Goal: Information Seeking & Learning: Check status

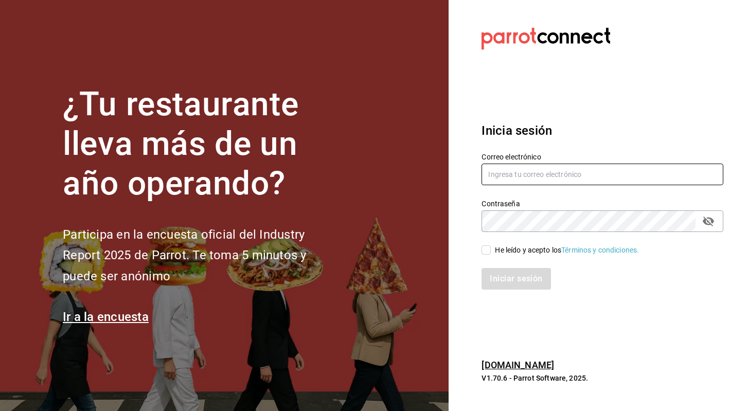
type input "[EMAIL_ADDRESS][PERSON_NAME][DOMAIN_NAME]"
click at [487, 251] on input "He leído y acepto los Términos y condiciones." at bounding box center [486, 249] width 9 height 9
checkbox input "true"
click at [521, 272] on button "Iniciar sesión" at bounding box center [517, 279] width 70 height 22
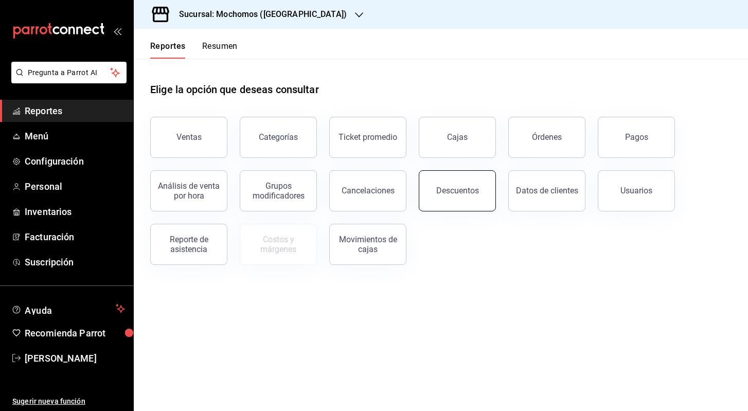
click at [464, 196] on button "Descuentos" at bounding box center [457, 190] width 77 height 41
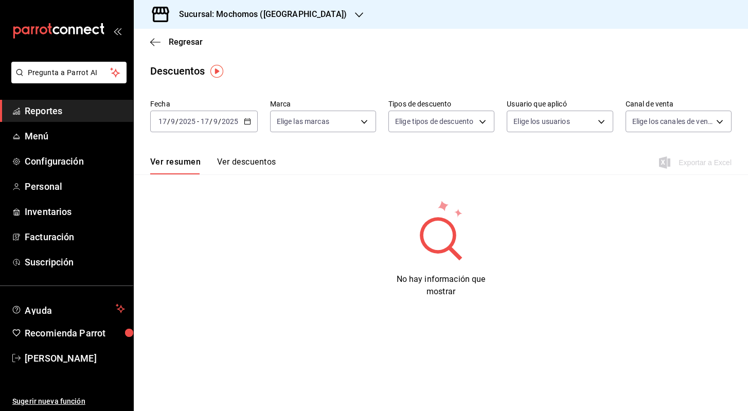
click at [252, 126] on div "[DATE] [DATE] - [DATE] [DATE]" at bounding box center [204, 122] width 108 height 22
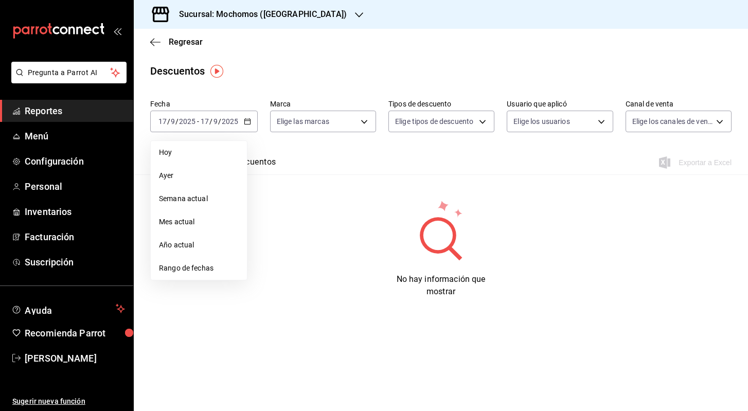
click at [274, 216] on div "No hay información que mostrar" at bounding box center [441, 248] width 614 height 99
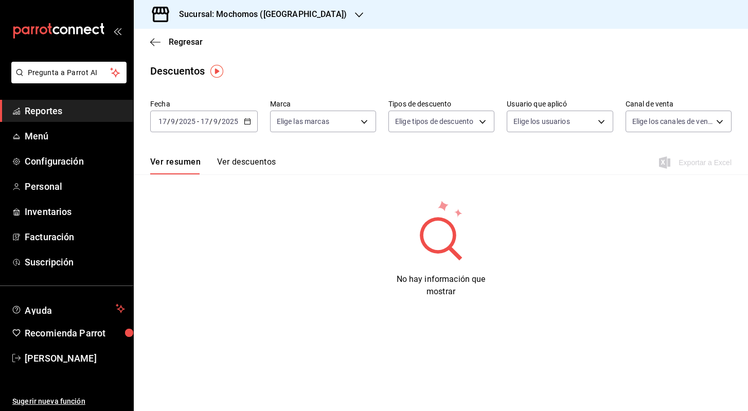
click at [245, 129] on div "[DATE] [DATE] - [DATE] [DATE]" at bounding box center [204, 122] width 108 height 22
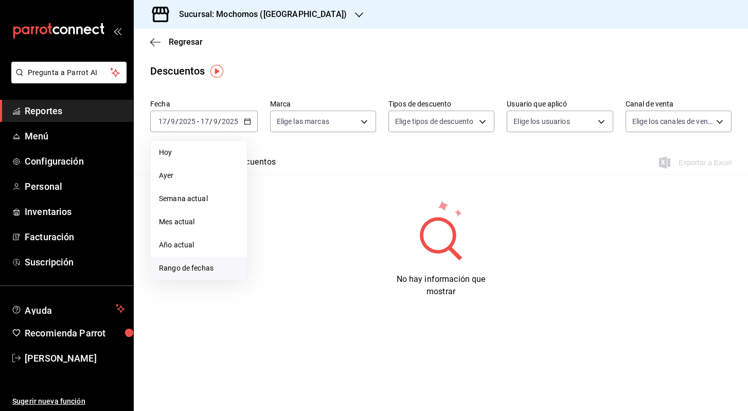
click at [217, 270] on span "Rango de fechas" at bounding box center [199, 268] width 80 height 11
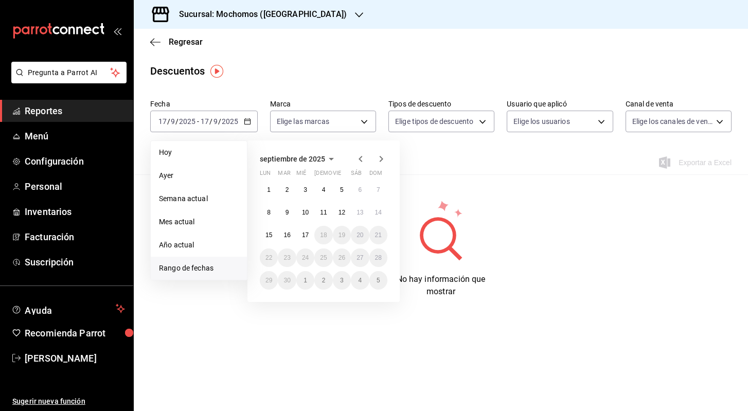
click at [361, 157] on icon "button" at bounding box center [361, 159] width 4 height 6
click at [362, 157] on icon "button" at bounding box center [361, 159] width 12 height 12
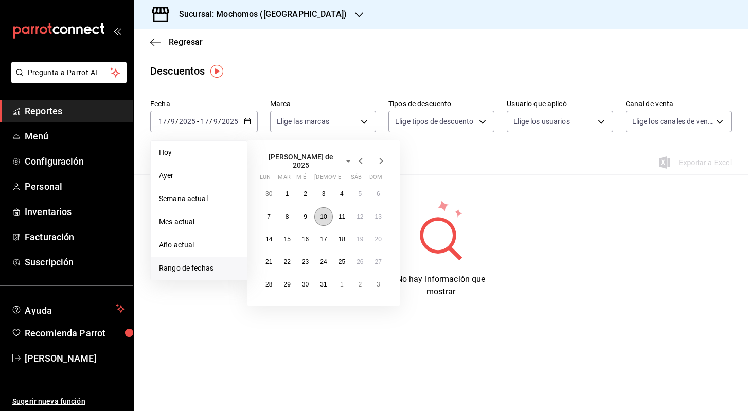
click at [327, 215] on abbr "10" at bounding box center [323, 216] width 7 height 7
click at [342, 258] on abbr "25" at bounding box center [342, 261] width 7 height 7
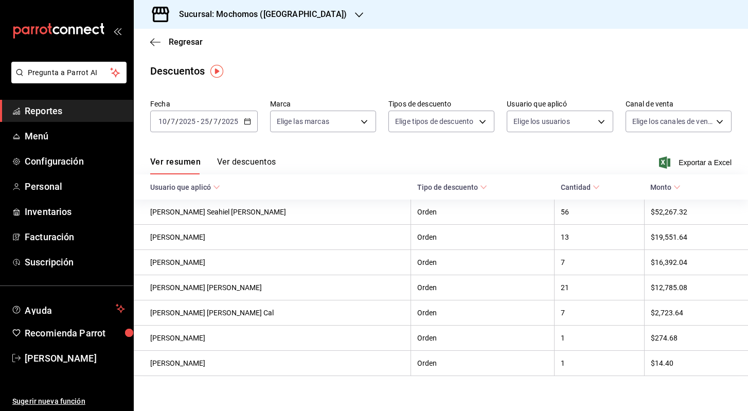
click at [355, 15] on icon "button" at bounding box center [359, 15] width 8 height 8
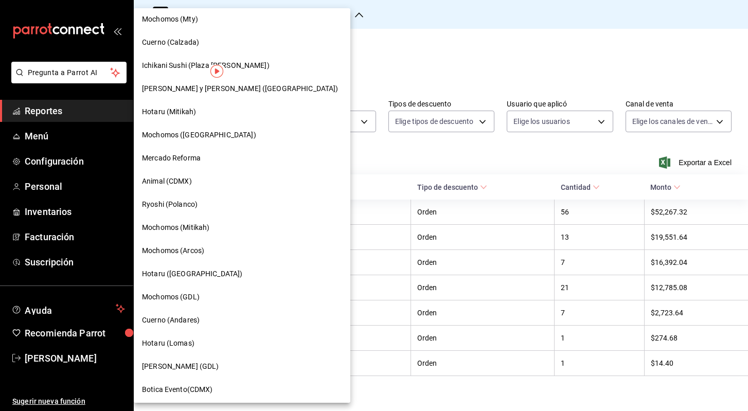
scroll to position [468, 0]
click at [189, 324] on span "Cuerno (Andares)" at bounding box center [171, 319] width 58 height 11
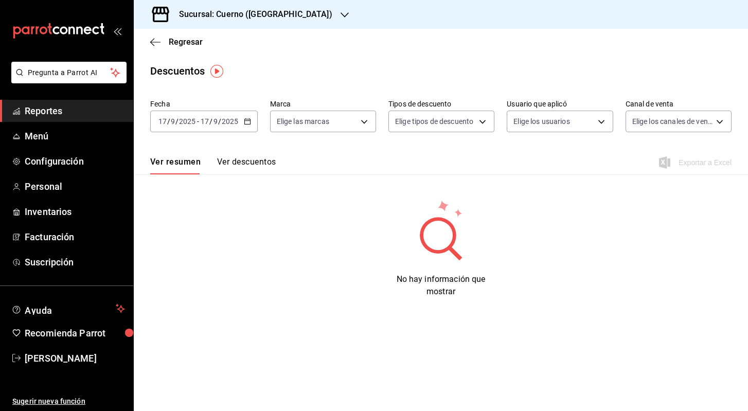
click at [248, 123] on icon "button" at bounding box center [247, 121] width 7 height 7
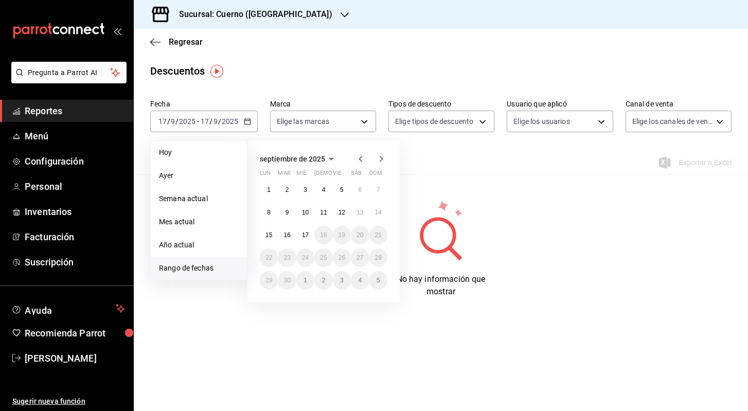
click at [359, 160] on icon "button" at bounding box center [361, 159] width 4 height 6
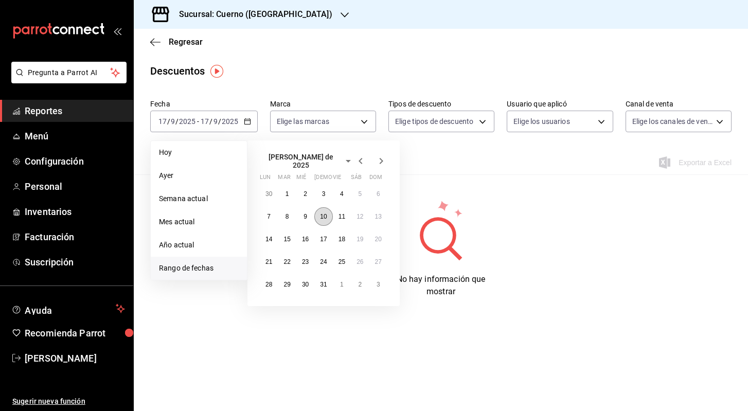
click at [327, 218] on button "10" at bounding box center [323, 216] width 18 height 19
click at [347, 259] on button "25" at bounding box center [342, 262] width 18 height 19
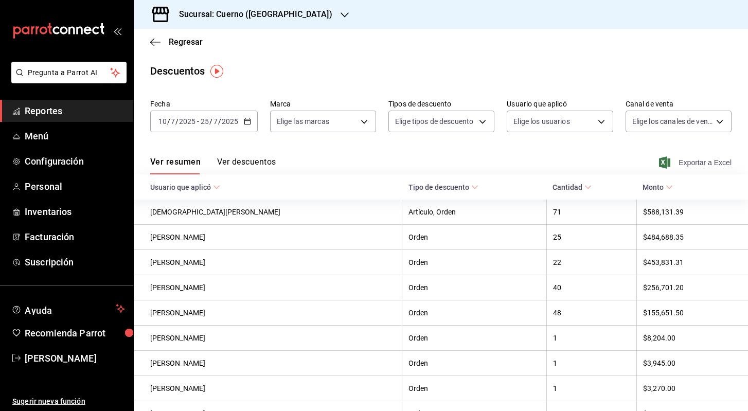
click at [713, 164] on span "Exportar a Excel" at bounding box center [696, 162] width 70 height 12
click at [261, 166] on button "Ver descuentos" at bounding box center [246, 165] width 59 height 17
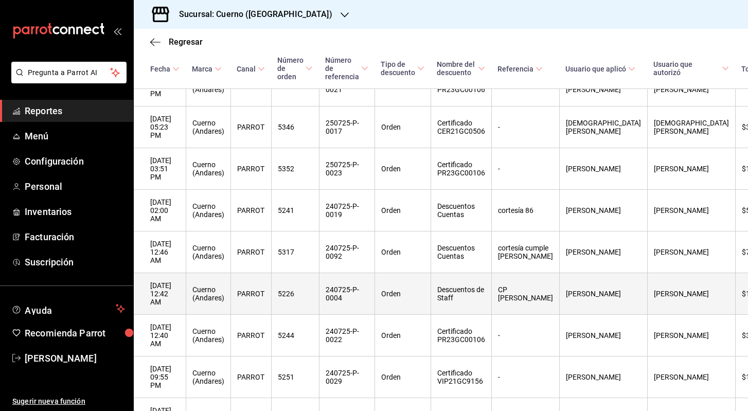
scroll to position [256, 0]
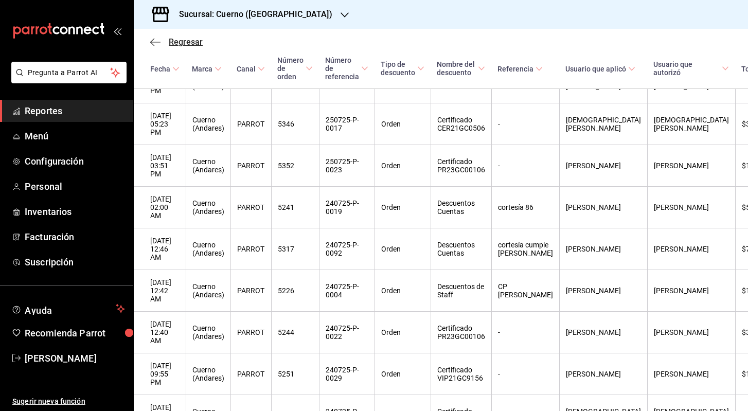
click at [152, 42] on icon "button" at bounding box center [155, 42] width 10 height 1
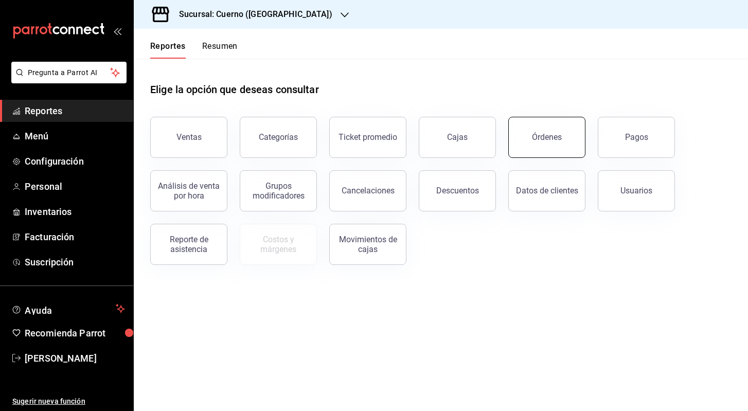
click at [540, 146] on button "Órdenes" at bounding box center [546, 137] width 77 height 41
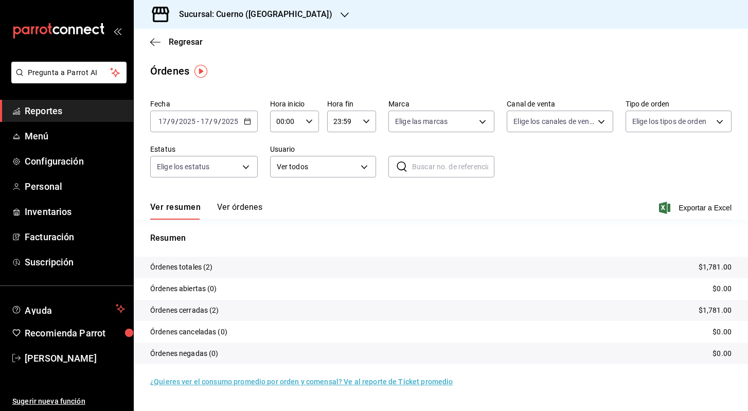
click at [433, 170] on input "text" at bounding box center [453, 166] width 82 height 21
paste input "100725-P-0060"
click at [242, 118] on div "[DATE] [DATE] - [DATE] [DATE]" at bounding box center [204, 122] width 108 height 22
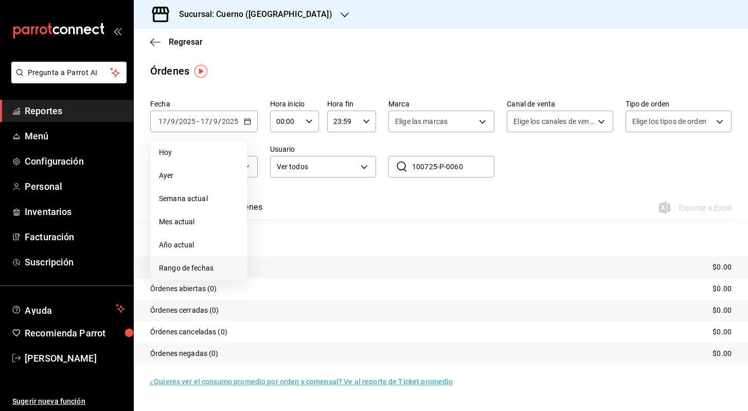
click at [192, 268] on span "Rango de fechas" at bounding box center [199, 268] width 80 height 11
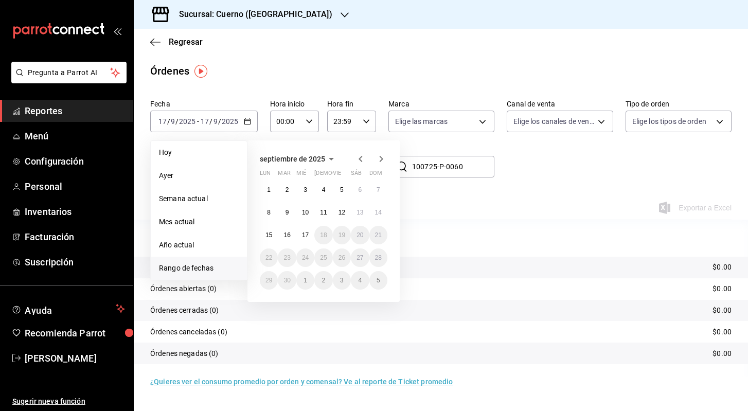
click at [358, 157] on icon "button" at bounding box center [361, 159] width 12 height 12
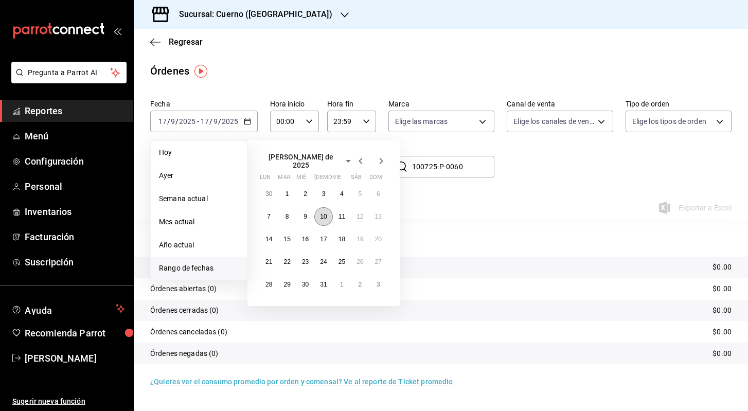
click at [325, 213] on abbr "10" at bounding box center [323, 216] width 7 height 7
click at [344, 258] on abbr "25" at bounding box center [342, 261] width 7 height 7
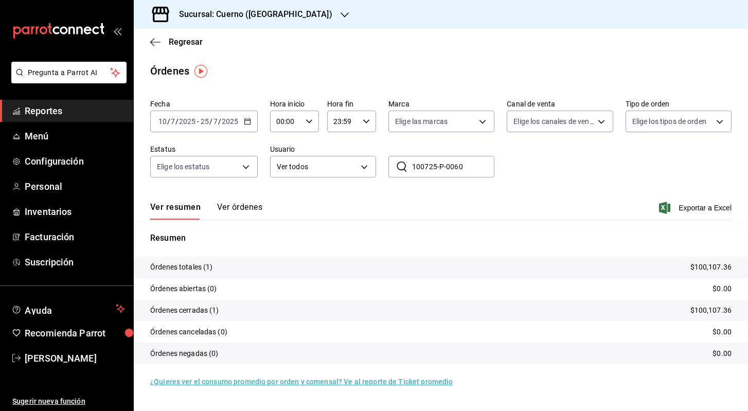
click at [243, 205] on button "Ver órdenes" at bounding box center [239, 210] width 45 height 17
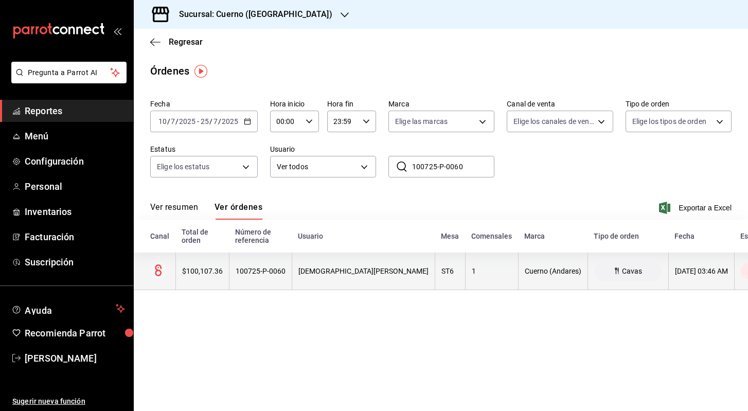
click at [212, 276] on th "$100,107.36" at bounding box center [202, 272] width 54 height 38
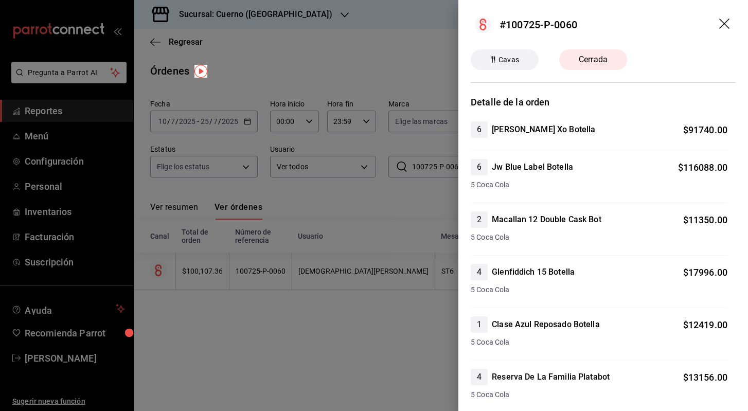
click at [725, 25] on icon "drag" at bounding box center [724, 24] width 10 height 10
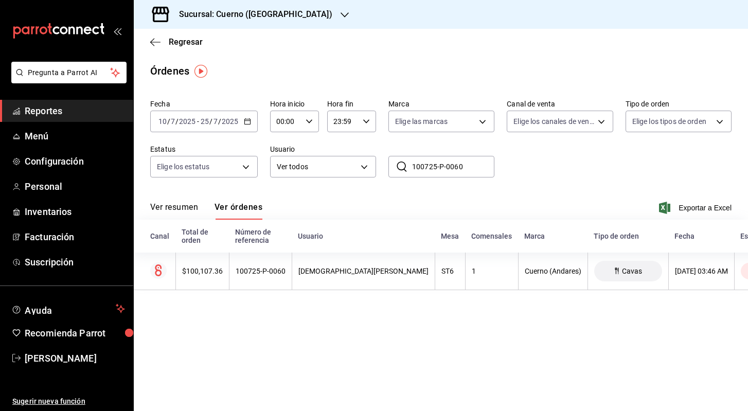
click at [457, 167] on input "100725-P-0060" at bounding box center [453, 166] width 82 height 21
paste input "3"
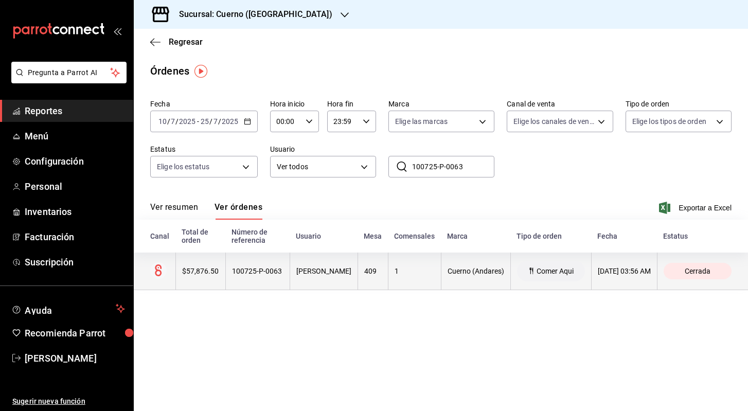
click at [236, 272] on div "100725-P-0063" at bounding box center [257, 271] width 51 height 8
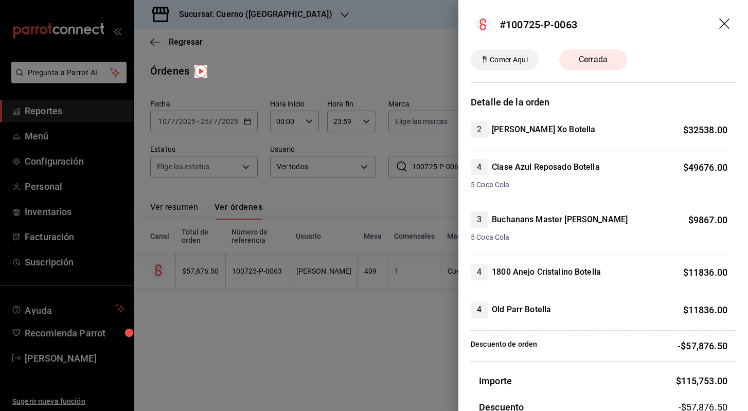
click at [724, 23] on icon "drag" at bounding box center [724, 24] width 10 height 10
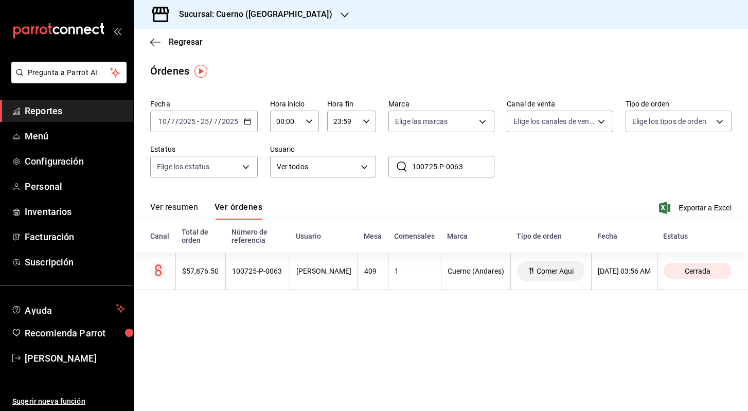
click at [470, 165] on input "100725-P-0063" at bounding box center [453, 166] width 82 height 21
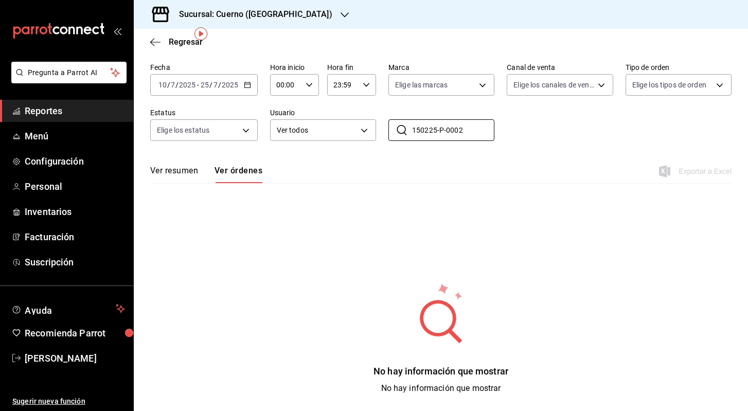
scroll to position [37, 0]
click at [247, 84] on icon "button" at bounding box center [247, 84] width 7 height 7
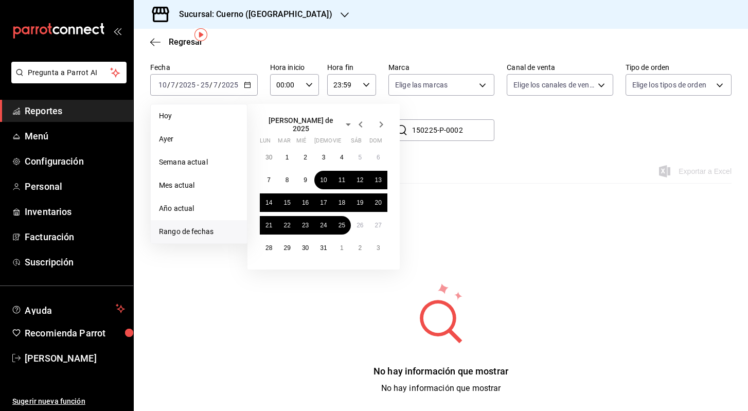
click at [342, 121] on icon "button" at bounding box center [348, 124] width 12 height 12
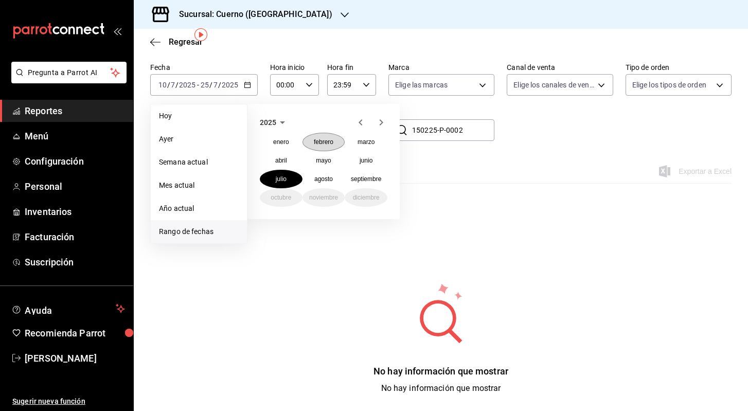
click at [328, 139] on abbr "febrero" at bounding box center [324, 141] width 20 height 7
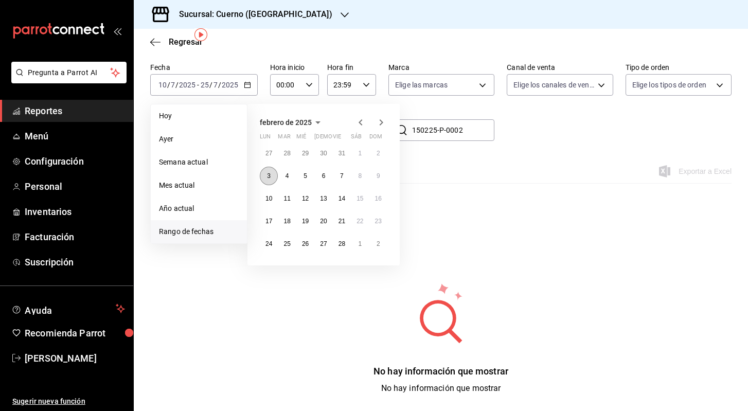
click at [267, 172] on abbr "3" at bounding box center [269, 175] width 4 height 7
click at [344, 240] on abbr "28" at bounding box center [342, 243] width 7 height 7
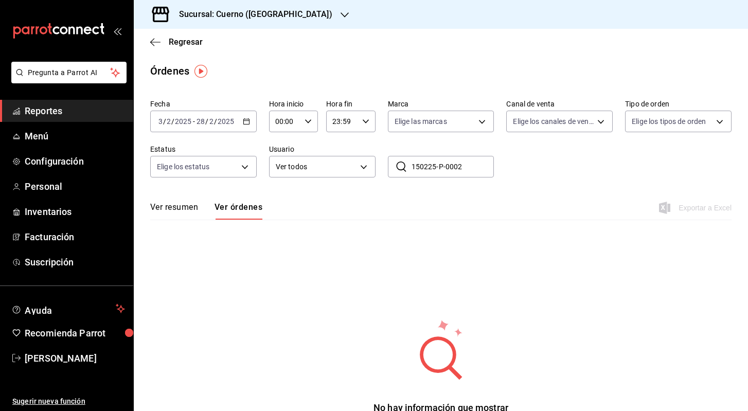
click at [475, 162] on input "150225-P-0002" at bounding box center [453, 166] width 83 height 21
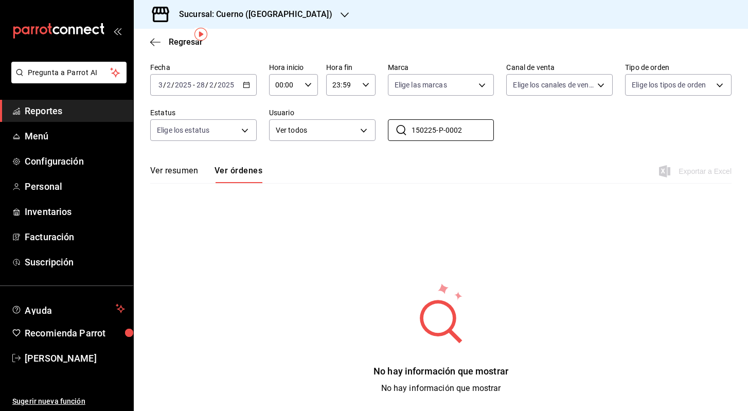
scroll to position [37, 0]
click at [181, 171] on button "Ver resumen" at bounding box center [174, 174] width 48 height 17
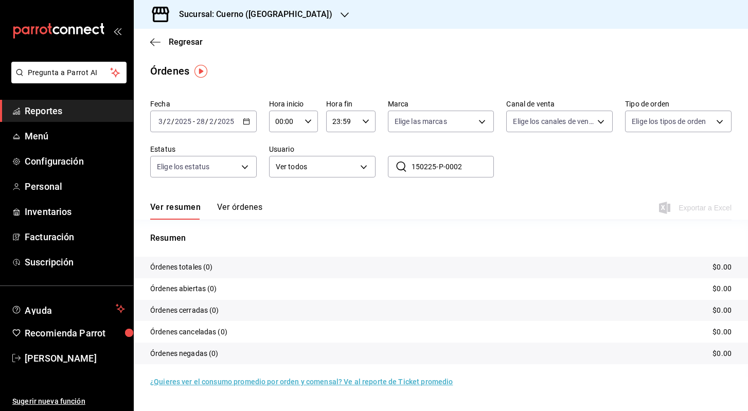
click at [419, 166] on input "150225-P-0002" at bounding box center [453, 166] width 83 height 21
type input "150225-P-0002"
click at [482, 169] on input "150225-P-0002" at bounding box center [453, 166] width 83 height 21
click at [464, 168] on input "150225-P-0002" at bounding box center [453, 166] width 83 height 21
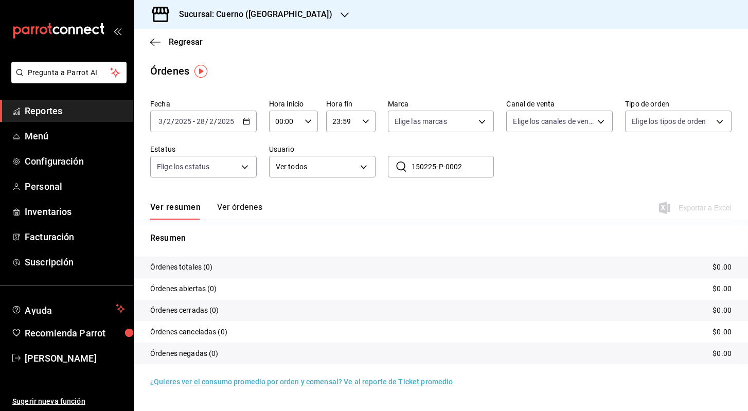
click at [467, 167] on input "150225-P-0002" at bounding box center [453, 166] width 83 height 21
drag, startPoint x: 464, startPoint y: 167, endPoint x: 407, endPoint y: 162, distance: 56.9
click at [407, 162] on div "​ 150225-P-0002 ​" at bounding box center [441, 167] width 107 height 22
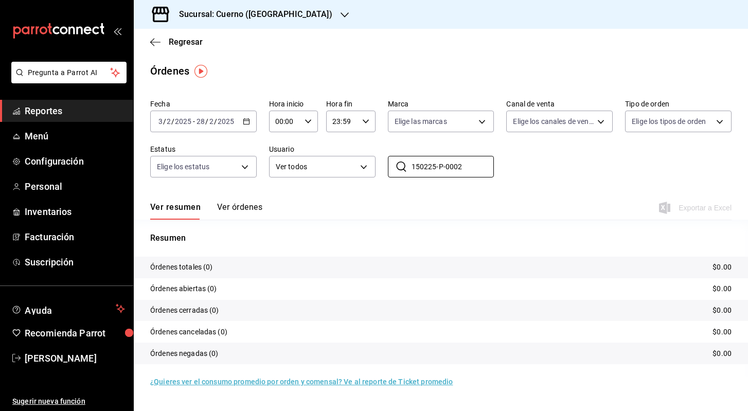
click at [341, 14] on icon "button" at bounding box center [345, 15] width 8 height 8
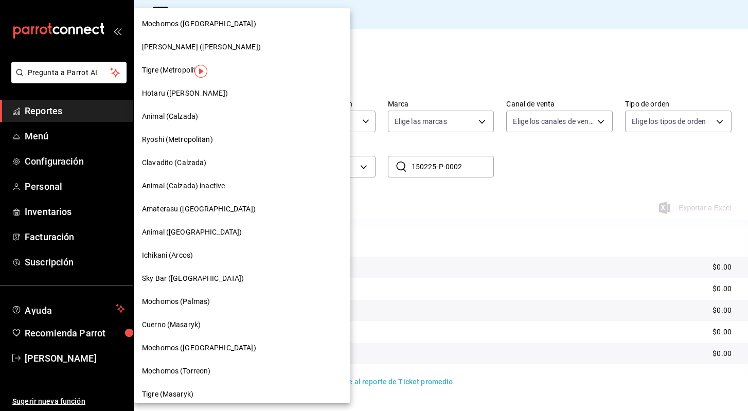
click at [174, 214] on span "Amaterasu ([GEOGRAPHIC_DATA])" at bounding box center [199, 209] width 114 height 11
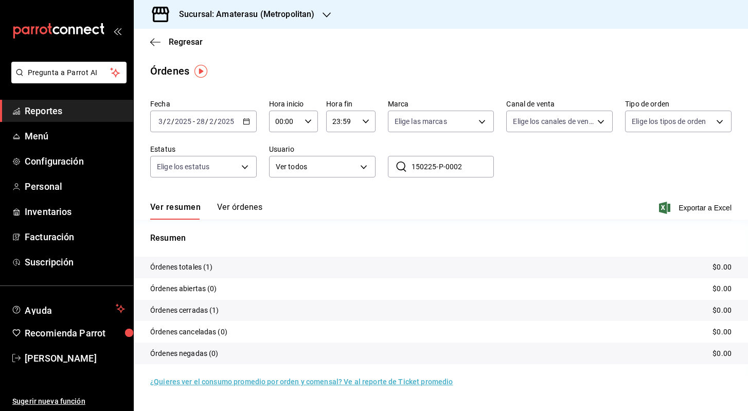
click at [471, 169] on input "150225-P-0002" at bounding box center [453, 166] width 83 height 21
click at [239, 207] on button "Ver órdenes" at bounding box center [239, 210] width 45 height 17
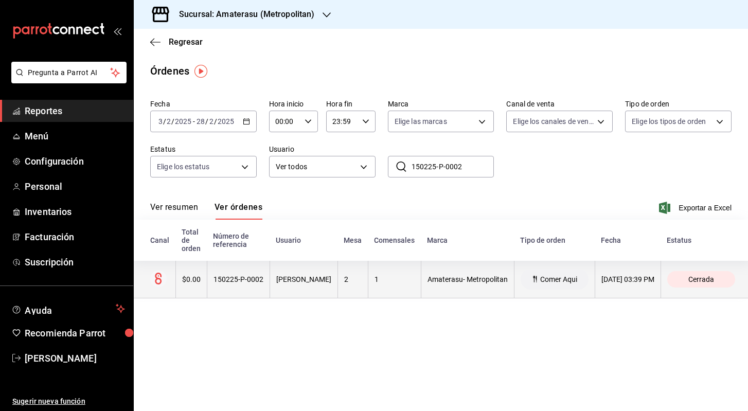
click at [240, 283] on div "150225-P-0002" at bounding box center [239, 279] width 50 height 8
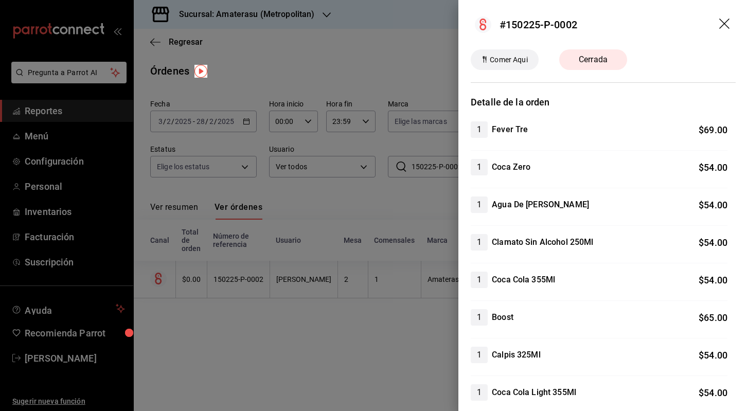
click at [725, 24] on icon "drag" at bounding box center [724, 24] width 10 height 10
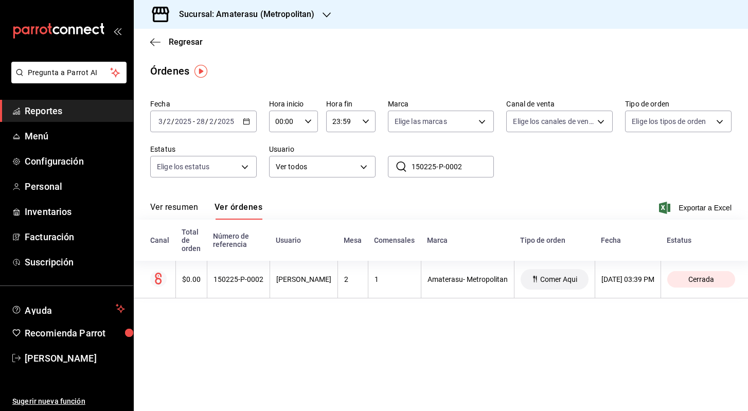
click at [469, 167] on input "150225-P-0002" at bounding box center [453, 166] width 83 height 21
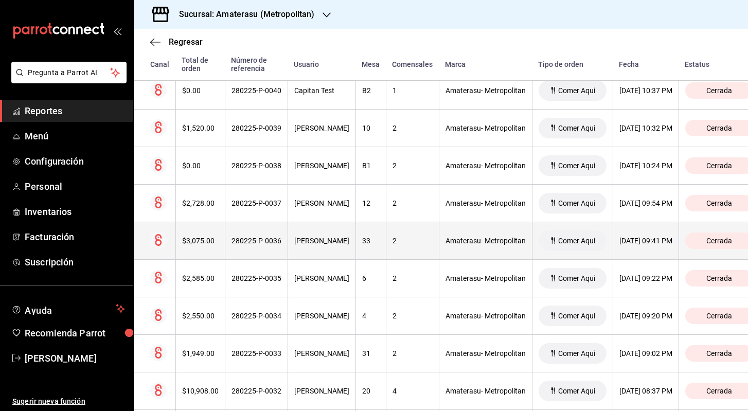
scroll to position [350, 0]
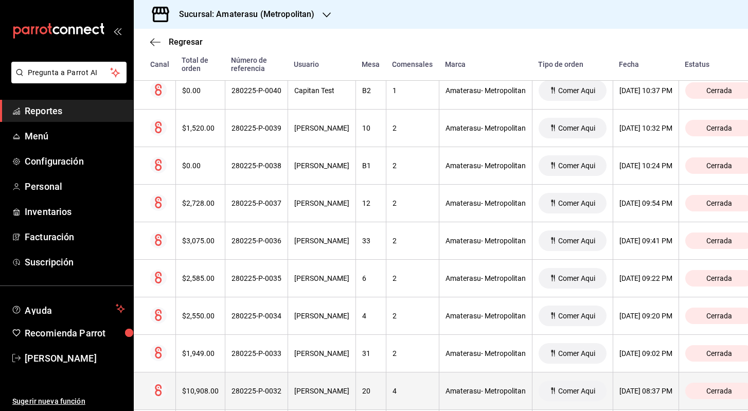
click at [322, 386] on th "[PERSON_NAME]" at bounding box center [322, 392] width 68 height 38
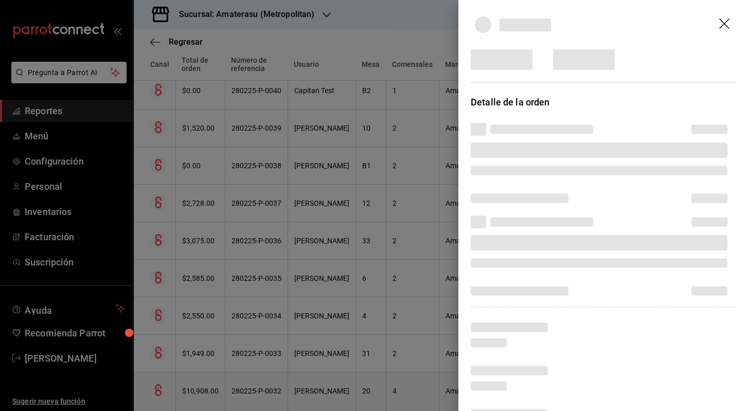
click at [322, 386] on div at bounding box center [374, 205] width 748 height 411
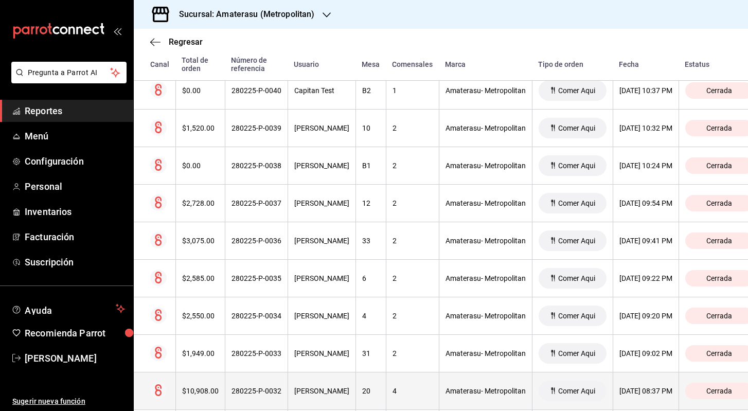
click at [322, 386] on th "[PERSON_NAME]" at bounding box center [322, 392] width 68 height 38
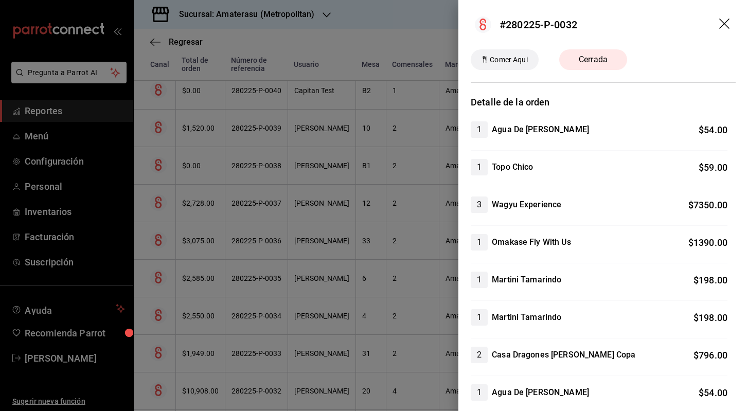
scroll to position [0, 0]
click at [728, 24] on icon "drag" at bounding box center [725, 25] width 12 height 12
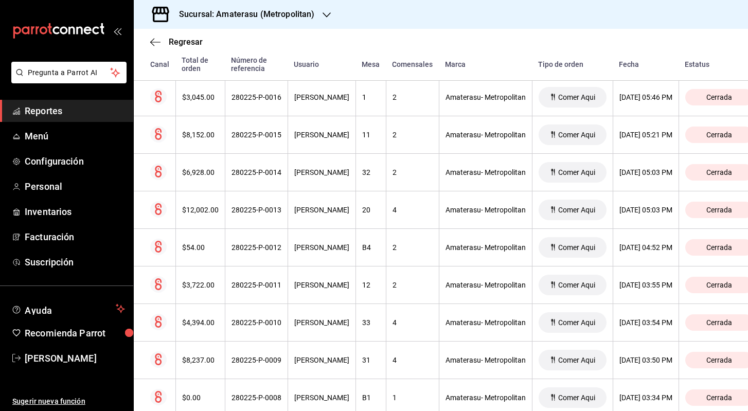
scroll to position [1245, 0]
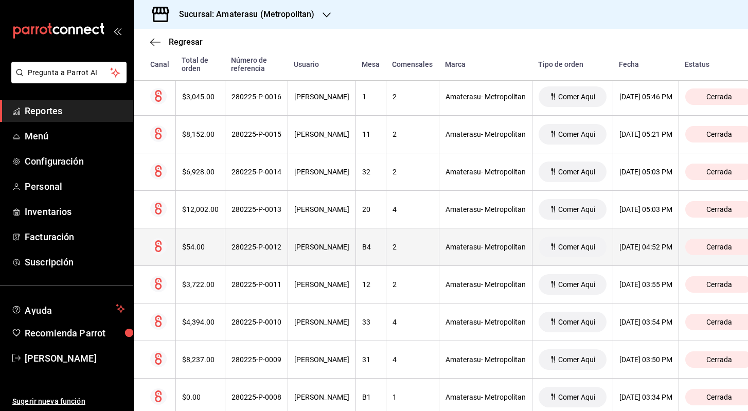
click at [333, 257] on th "[PERSON_NAME]" at bounding box center [322, 247] width 68 height 38
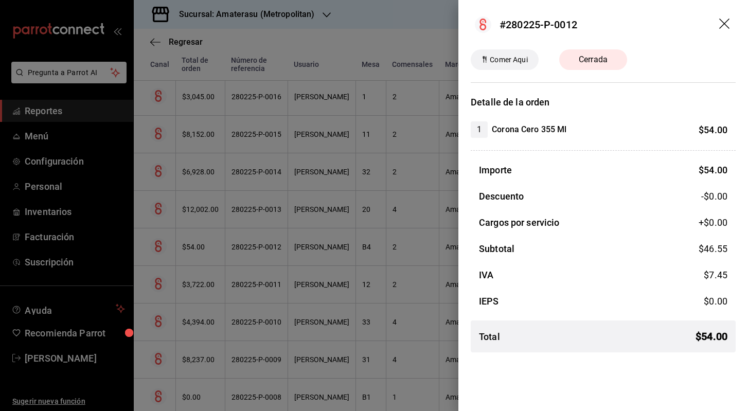
click at [727, 24] on icon "drag" at bounding box center [725, 25] width 12 height 12
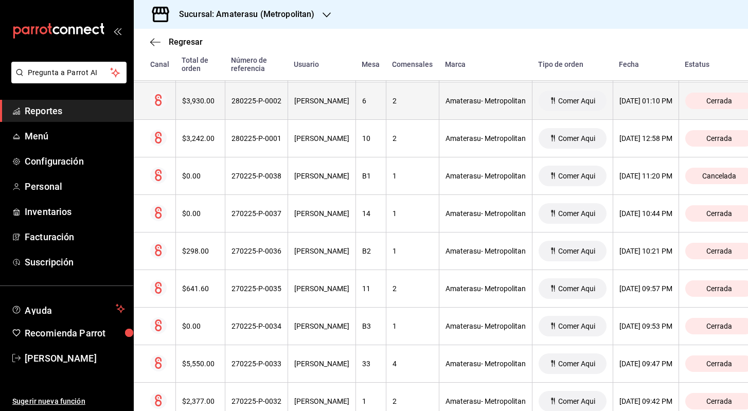
scroll to position [1777, 0]
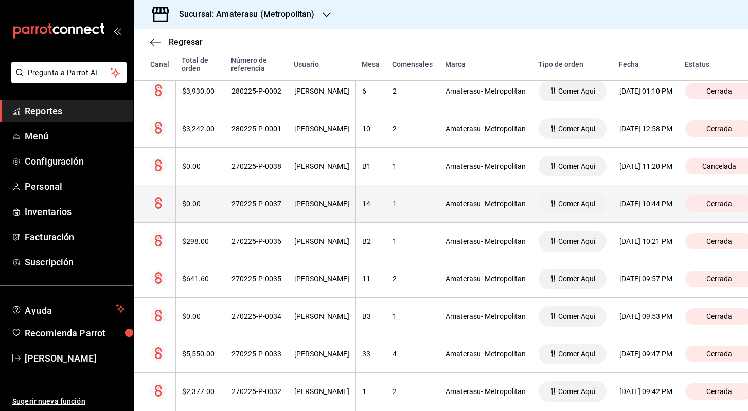
click at [334, 197] on th "[PERSON_NAME]" at bounding box center [322, 204] width 68 height 38
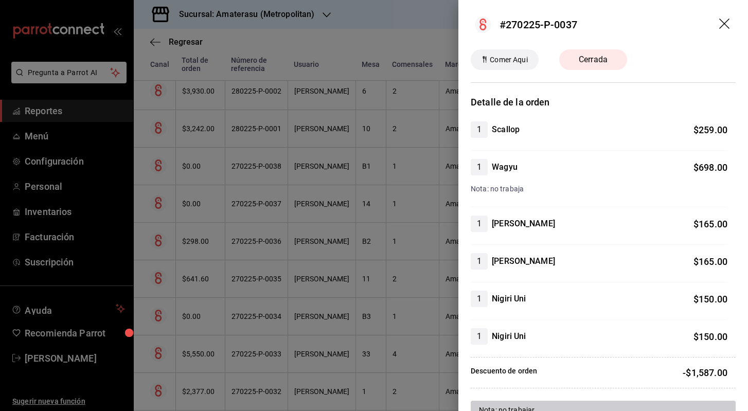
scroll to position [0, 0]
click at [724, 21] on icon "drag" at bounding box center [725, 25] width 12 height 12
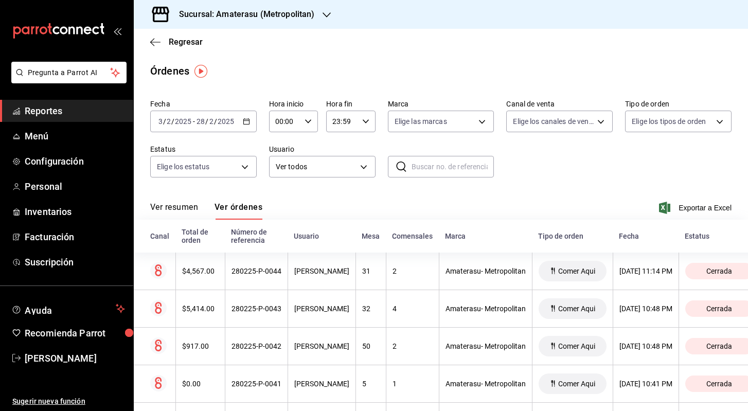
click at [249, 119] on \(Stroke\) "button" at bounding box center [246, 122] width 6 height 6
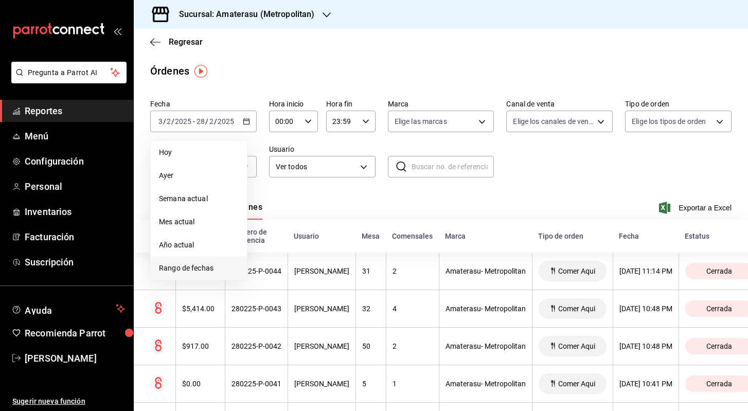
click at [206, 271] on span "Rango de fechas" at bounding box center [199, 268] width 80 height 11
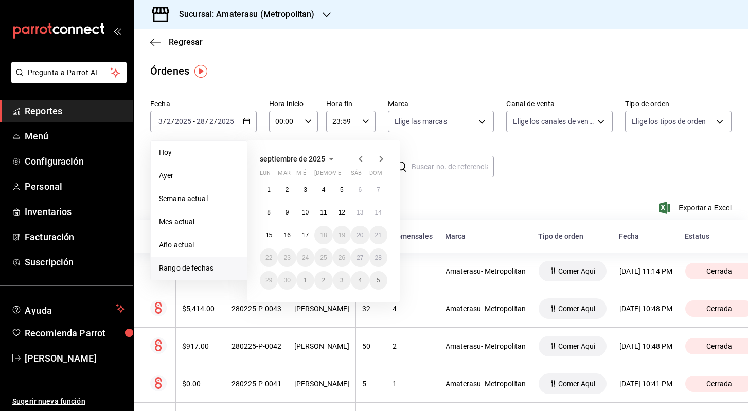
click at [321, 161] on span "septiembre de 2025" at bounding box center [292, 159] width 65 height 8
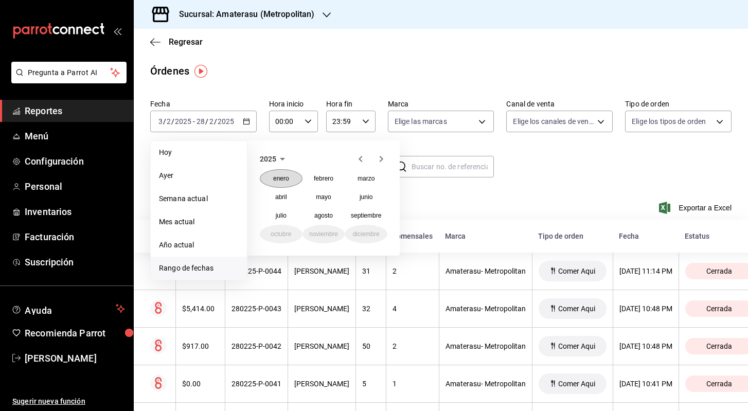
click at [290, 178] on button "enero" at bounding box center [281, 178] width 43 height 19
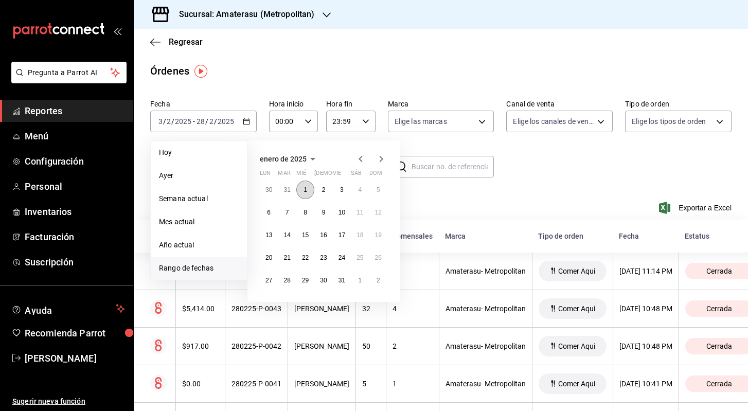
click at [309, 185] on button "1" at bounding box center [305, 190] width 18 height 19
click at [345, 277] on abbr "31" at bounding box center [342, 280] width 7 height 7
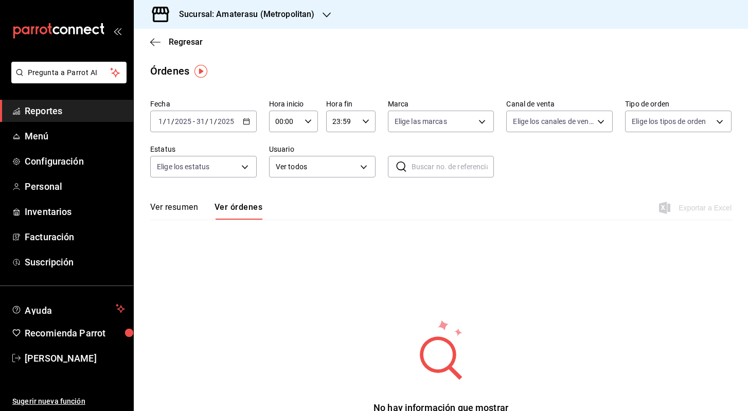
click at [249, 119] on \(Stroke\) "button" at bounding box center [246, 122] width 6 height 6
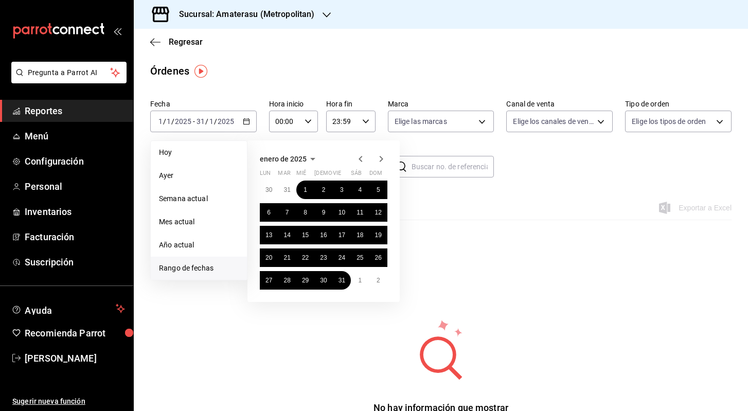
click at [378, 161] on icon "button" at bounding box center [381, 159] width 12 height 12
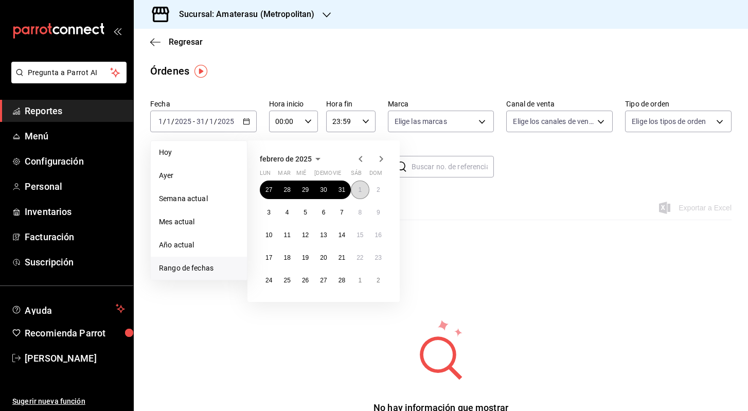
click at [362, 189] on abbr "1" at bounding box center [360, 189] width 4 height 7
click at [338, 212] on button "7" at bounding box center [342, 212] width 18 height 19
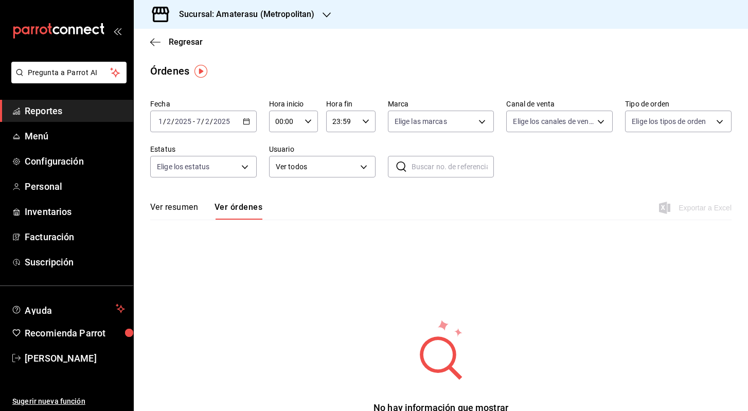
click at [246, 118] on icon "button" at bounding box center [246, 121] width 7 height 7
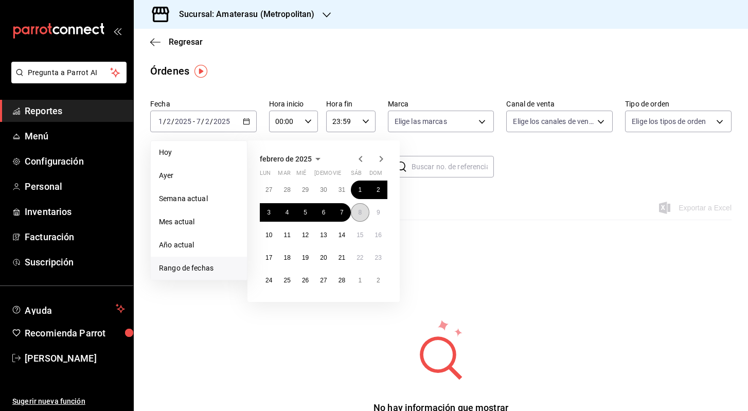
click at [364, 215] on button "8" at bounding box center [360, 212] width 18 height 19
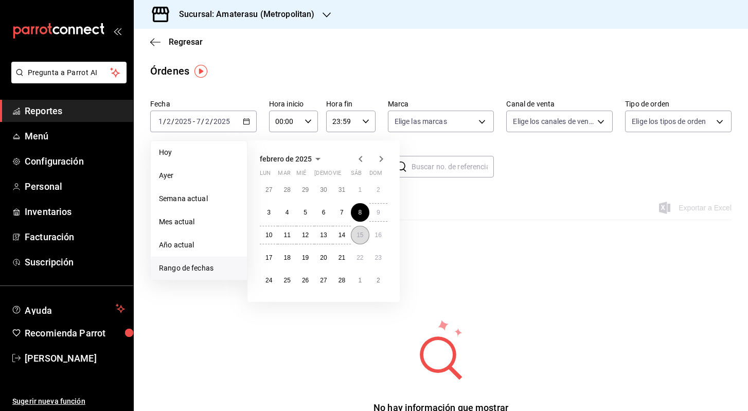
click at [360, 236] on abbr "15" at bounding box center [360, 235] width 7 height 7
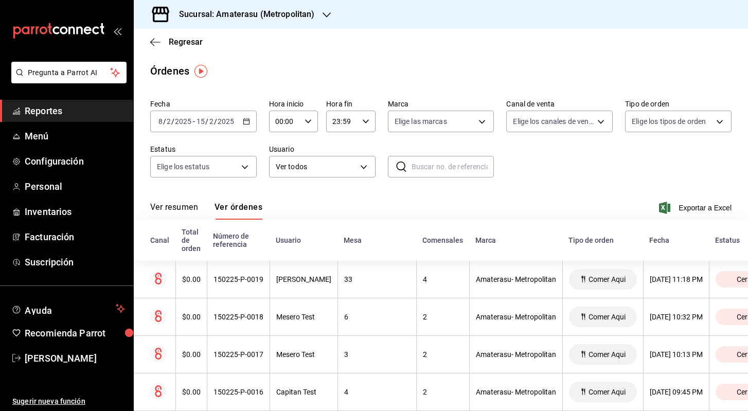
click at [246, 119] on \(Stroke\) "button" at bounding box center [246, 122] width 6 height 6
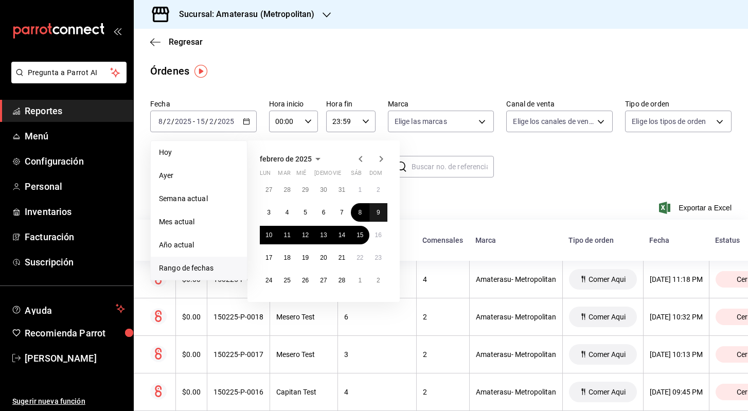
click at [379, 215] on abbr "9" at bounding box center [379, 212] width 4 height 7
click at [364, 215] on button "8" at bounding box center [360, 212] width 18 height 19
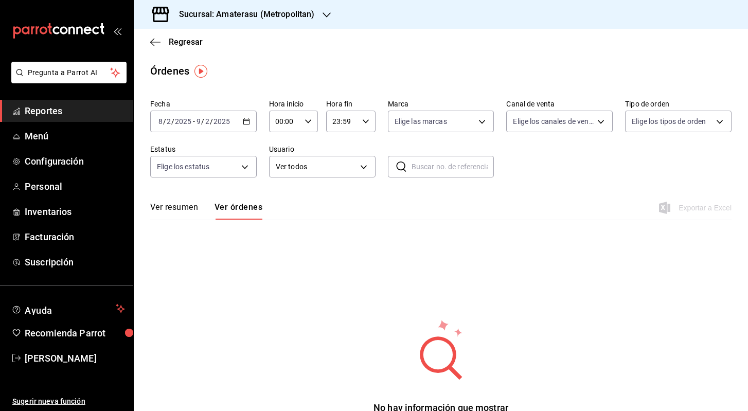
click at [249, 117] on div "[DATE] [DATE] - [DATE] [DATE]" at bounding box center [203, 122] width 107 height 22
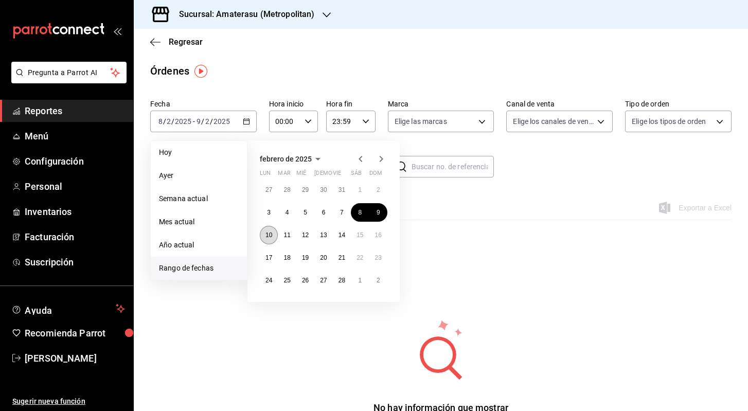
click at [265, 233] on button "10" at bounding box center [269, 235] width 18 height 19
click at [304, 240] on button "12" at bounding box center [305, 235] width 18 height 19
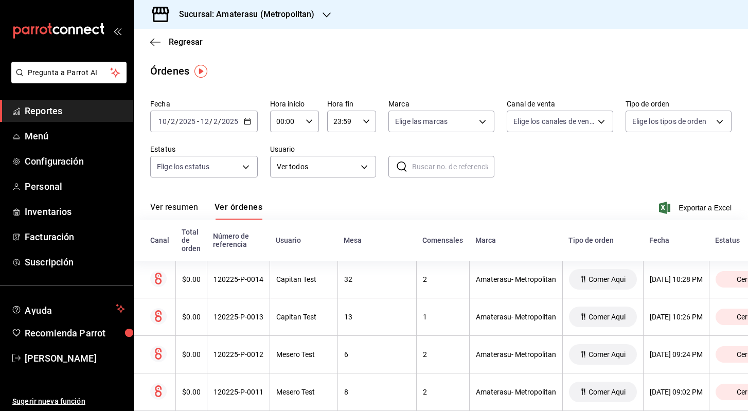
click at [250, 124] on \(Stroke\) "button" at bounding box center [247, 122] width 6 height 6
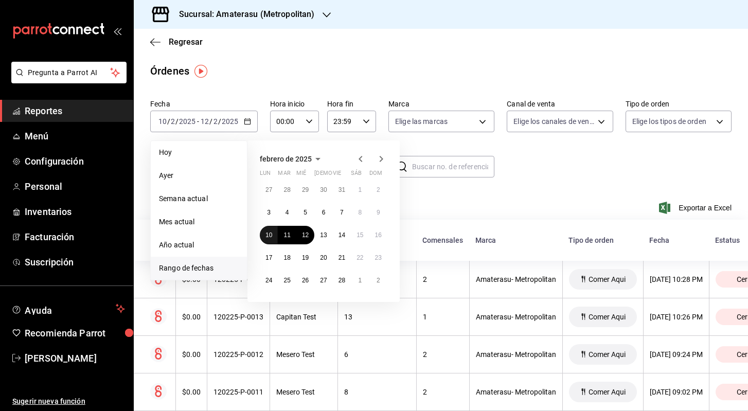
click at [268, 234] on abbr "10" at bounding box center [268, 235] width 7 height 7
click at [286, 239] on button "11" at bounding box center [287, 235] width 18 height 19
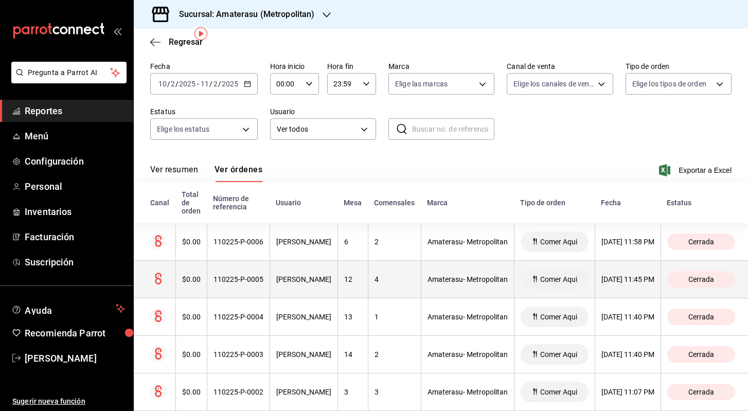
scroll to position [4, 0]
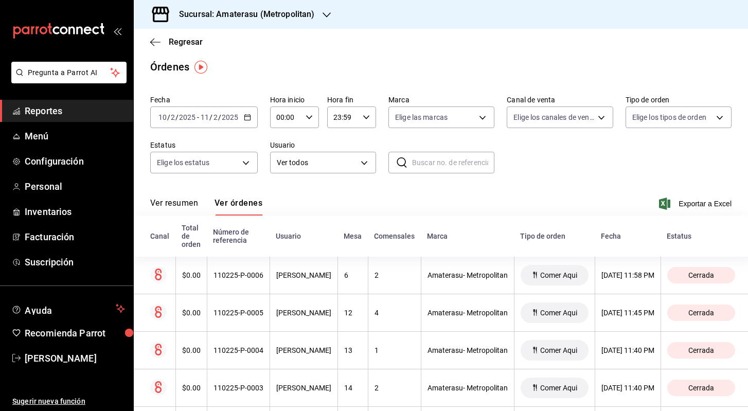
click at [250, 119] on \(Stroke\) "button" at bounding box center [247, 118] width 6 height 6
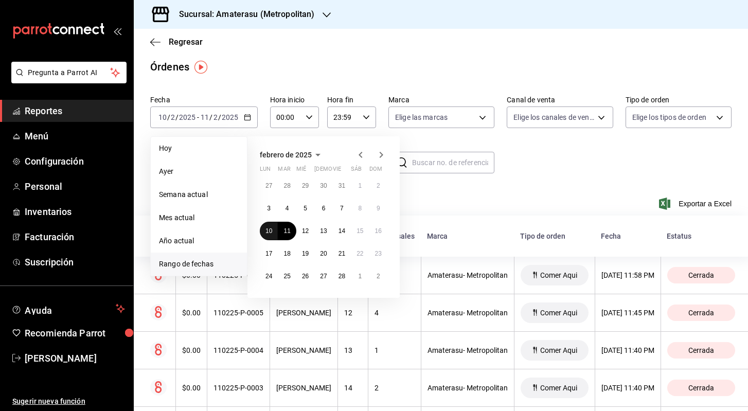
click at [270, 231] on abbr "10" at bounding box center [268, 230] width 7 height 7
click at [361, 233] on abbr "15" at bounding box center [360, 230] width 7 height 7
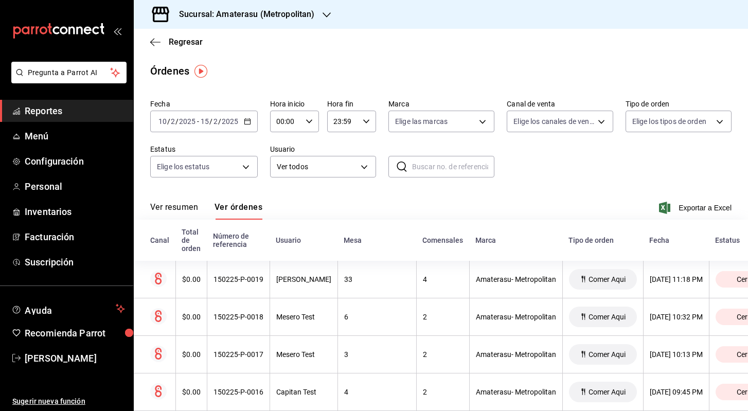
click at [431, 167] on input "text" at bounding box center [453, 166] width 82 height 21
click at [433, 170] on input "text" at bounding box center [453, 166] width 82 height 21
paste input "150225-P-0002"
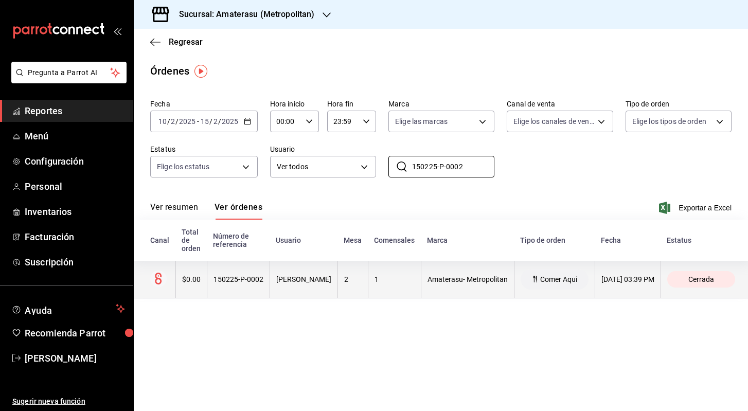
type input "150225-P-0002"
click at [252, 275] on div "150225-P-0002" at bounding box center [239, 279] width 50 height 8
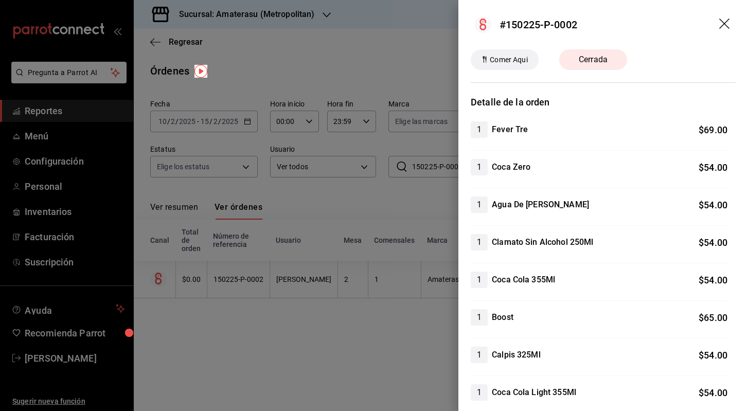
click at [725, 22] on icon "drag" at bounding box center [725, 25] width 12 height 12
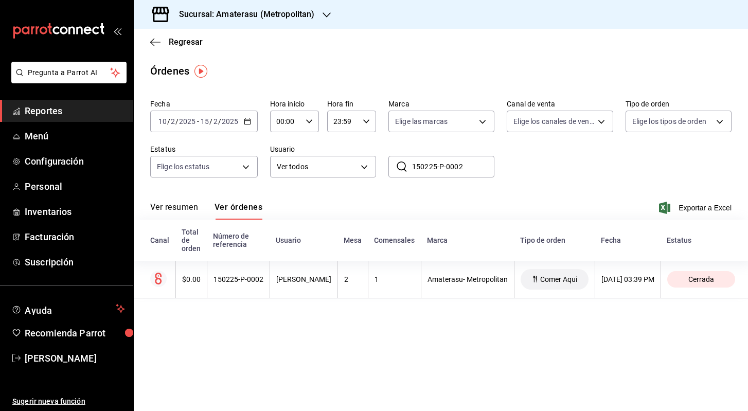
click at [268, 15] on h3 "Sucursal: Amaterasu (Metropolitan)" at bounding box center [243, 14] width 144 height 12
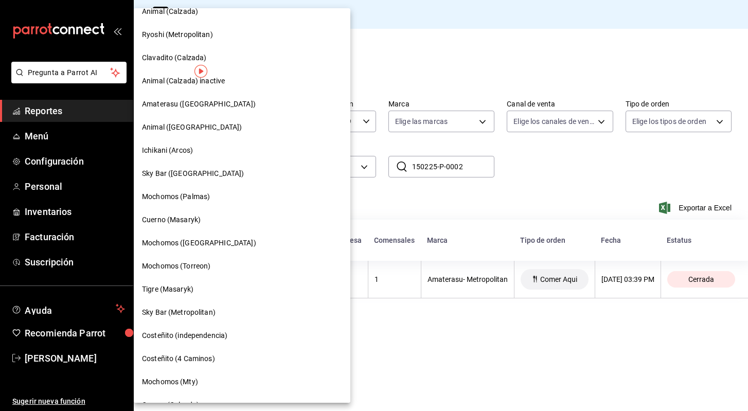
scroll to position [105, 0]
click at [187, 219] on span "Cuerno (Masaryk)" at bounding box center [171, 219] width 59 height 11
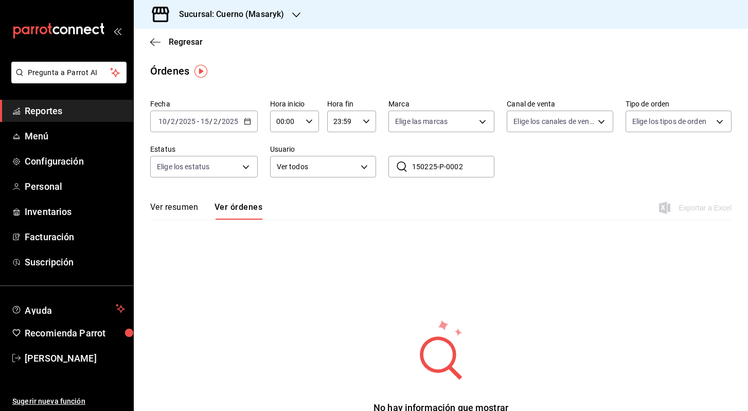
click at [249, 116] on div "[DATE] [DATE] - [DATE] [DATE]" at bounding box center [204, 122] width 108 height 22
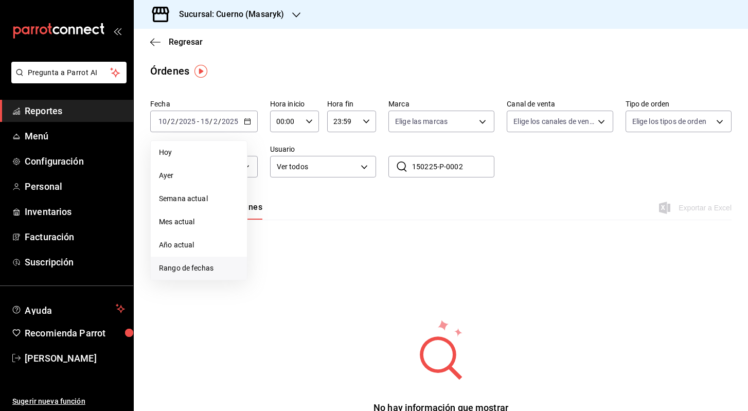
click at [183, 270] on span "Rango de fechas" at bounding box center [199, 268] width 80 height 11
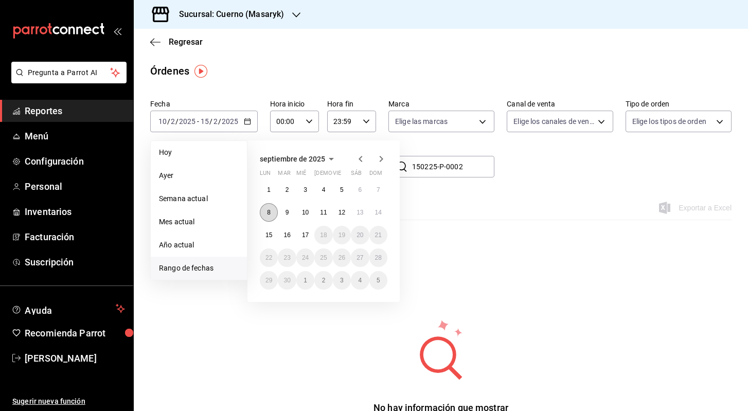
click at [270, 213] on abbr "8" at bounding box center [269, 212] width 4 height 7
click at [268, 233] on abbr "15" at bounding box center [268, 235] width 7 height 7
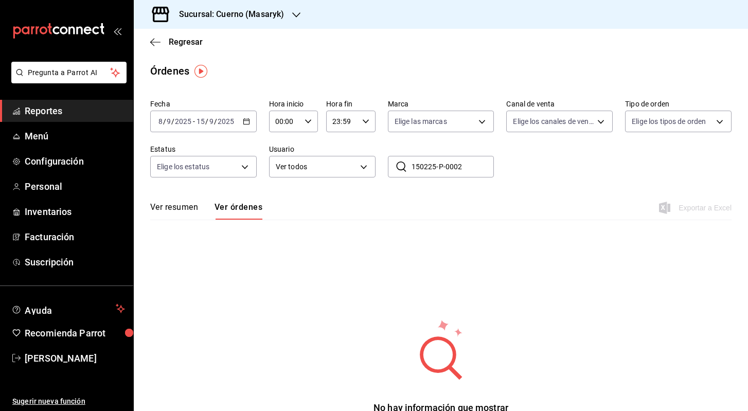
click at [310, 121] on \(Stroke\) "button" at bounding box center [308, 121] width 6 height 4
click at [281, 203] on button "05" at bounding box center [281, 194] width 21 height 21
type input "05:00"
click at [303, 151] on span "00" at bounding box center [306, 148] width 8 height 8
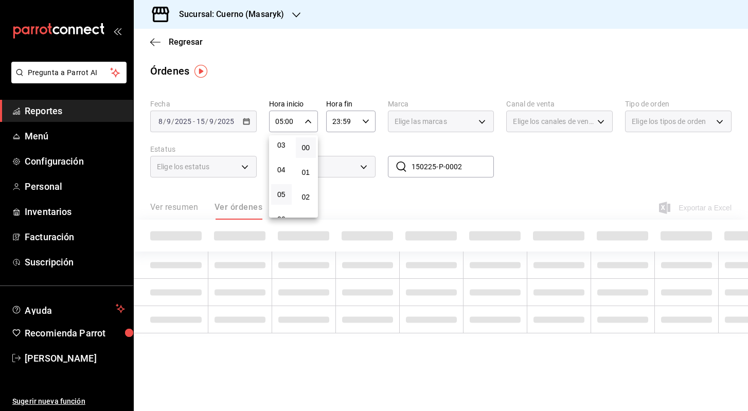
click at [361, 119] on div at bounding box center [374, 205] width 748 height 411
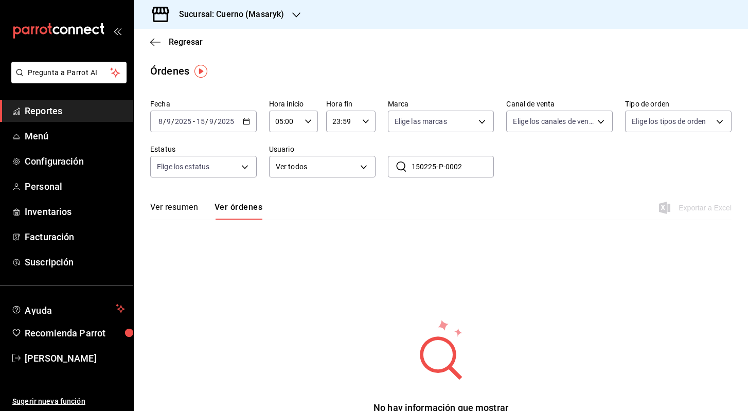
click at [361, 119] on div "23:59 Hora fin" at bounding box center [350, 122] width 49 height 22
click at [337, 180] on span "05" at bounding box center [338, 179] width 8 height 8
click at [366, 151] on span "00" at bounding box center [363, 148] width 8 height 8
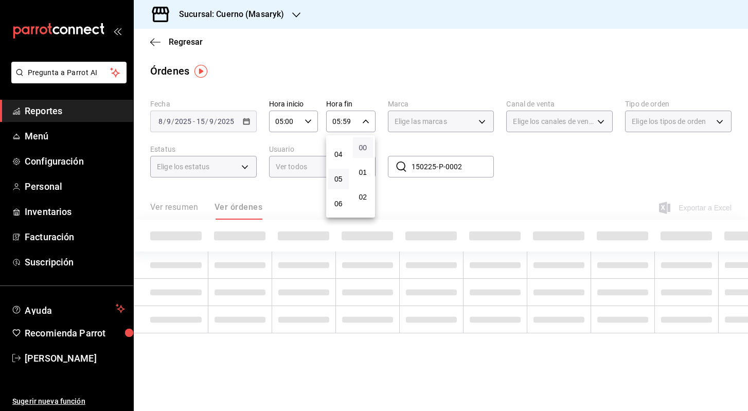
type input "05:00"
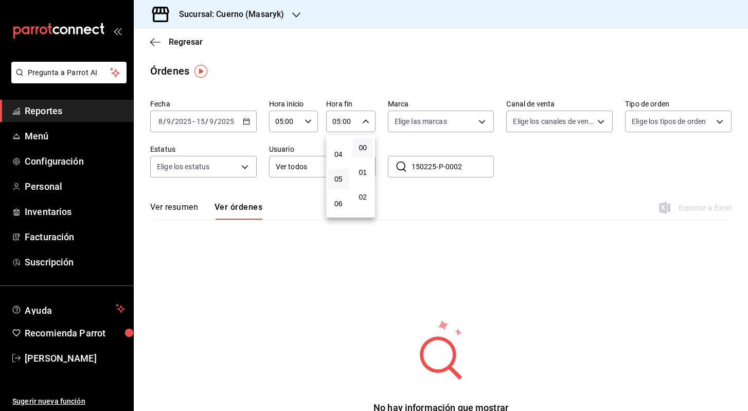
click at [538, 172] on div at bounding box center [374, 205] width 748 height 411
click at [473, 167] on input "150225-P-0002" at bounding box center [453, 166] width 83 height 21
type input "1"
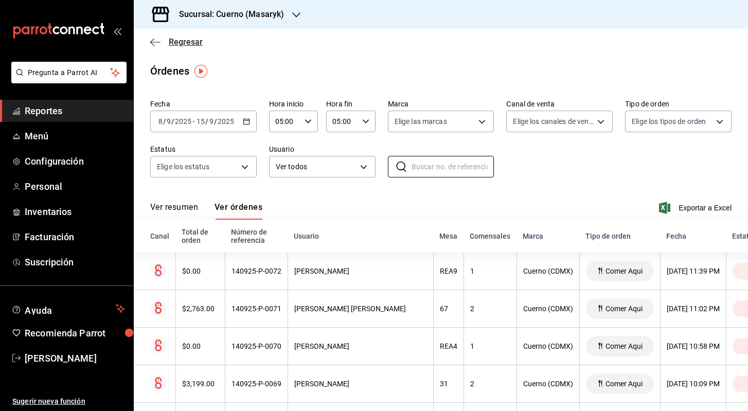
click at [158, 39] on icon "button" at bounding box center [155, 42] width 10 height 9
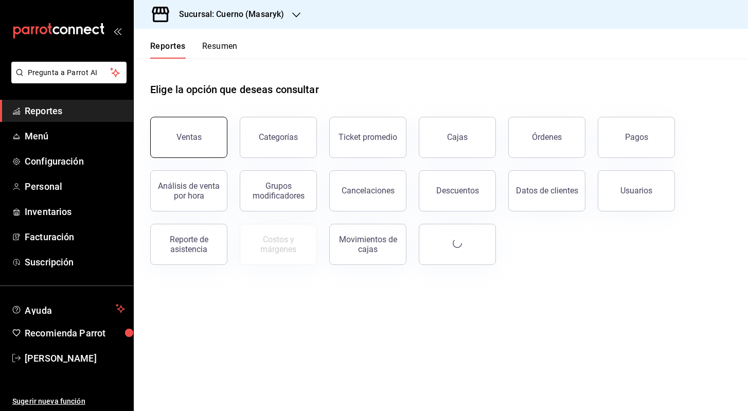
click at [185, 126] on button "Ventas" at bounding box center [188, 137] width 77 height 41
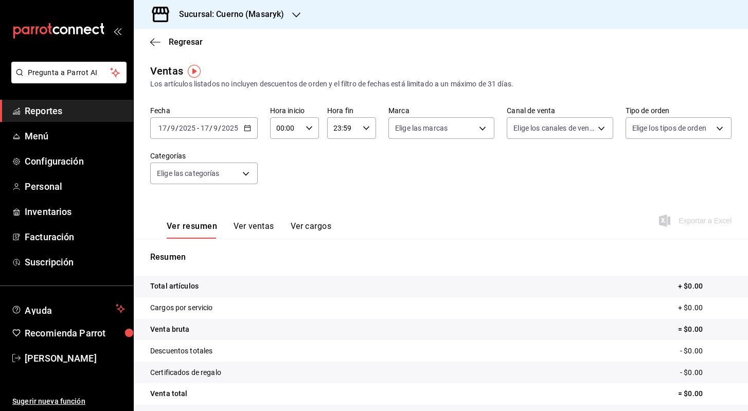
click at [245, 129] on icon "button" at bounding box center [247, 128] width 7 height 7
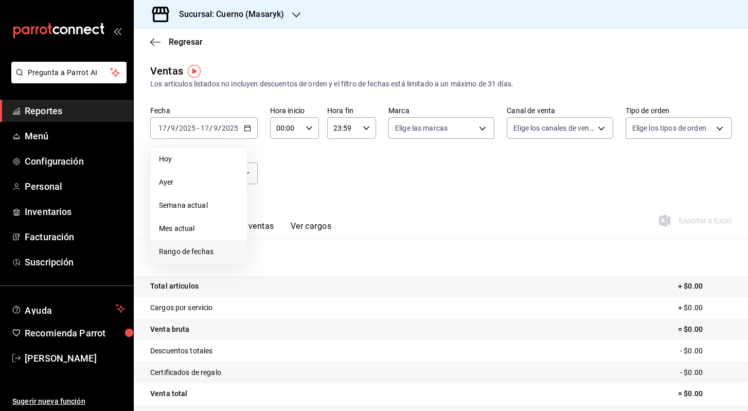
click at [189, 247] on span "Rango de fechas" at bounding box center [199, 251] width 80 height 11
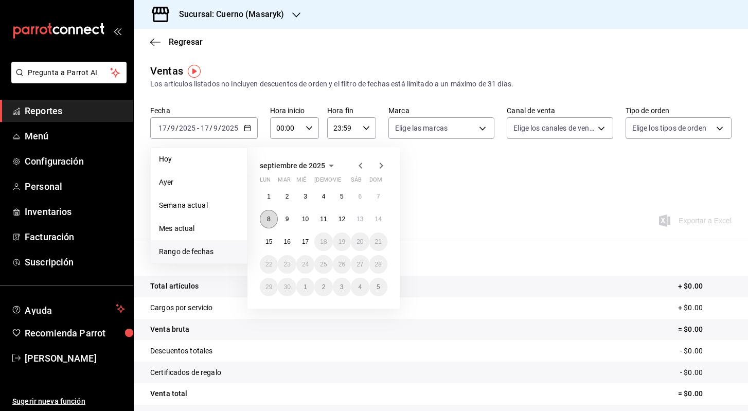
click at [269, 220] on abbr "8" at bounding box center [269, 219] width 4 height 7
click at [270, 244] on abbr "15" at bounding box center [268, 241] width 7 height 7
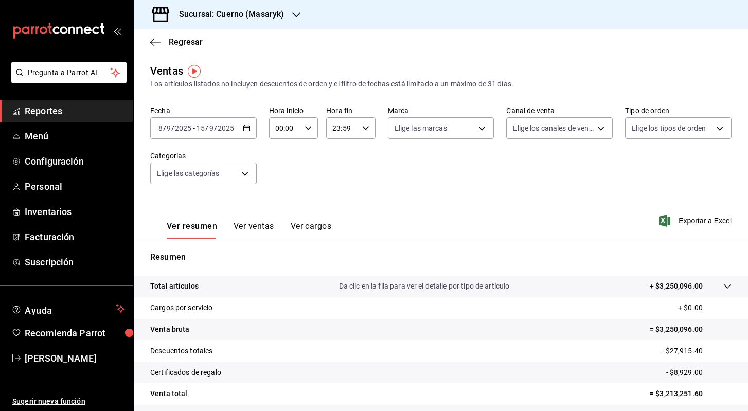
click at [307, 129] on icon "button" at bounding box center [308, 128] width 7 height 7
click at [279, 154] on span "00" at bounding box center [281, 154] width 8 height 8
click at [285, 197] on span "05" at bounding box center [281, 195] width 8 height 8
type input "05:00"
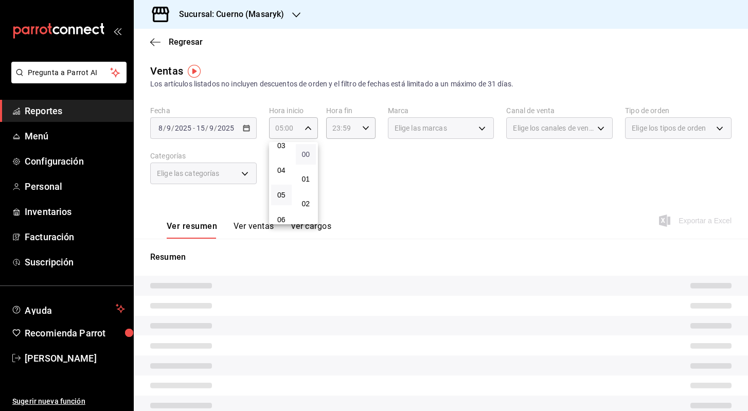
click at [308, 154] on span "00" at bounding box center [306, 154] width 8 height 8
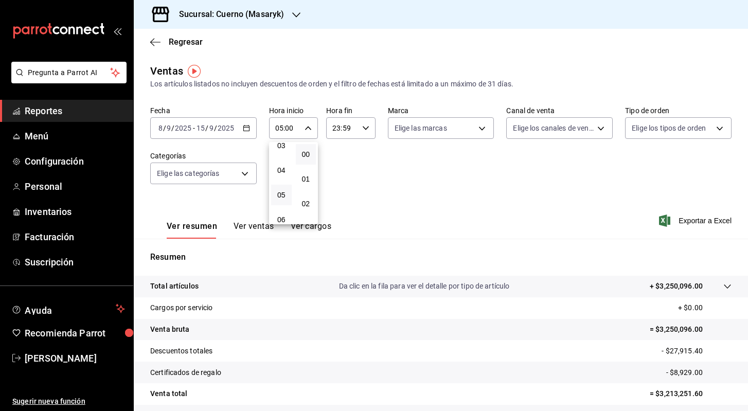
click at [366, 129] on div at bounding box center [374, 205] width 748 height 411
click at [366, 129] on \(Stroke\) "button" at bounding box center [366, 128] width 6 height 4
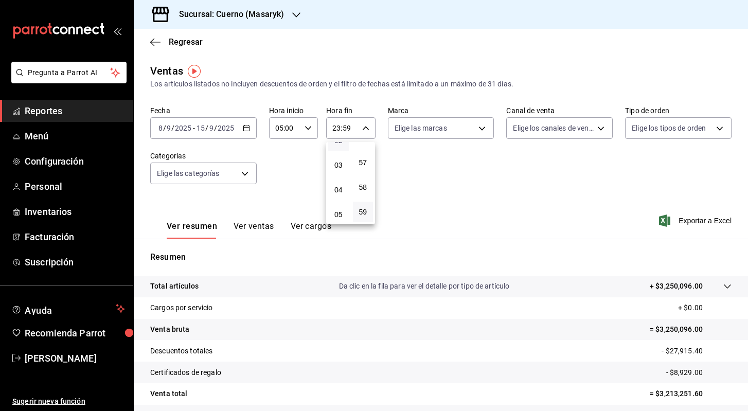
scroll to position [69, 0]
click at [338, 212] on span "05" at bounding box center [338, 209] width 8 height 8
click at [366, 150] on span "00" at bounding box center [363, 154] width 8 height 8
type input "05:00"
click at [442, 189] on div at bounding box center [374, 205] width 748 height 411
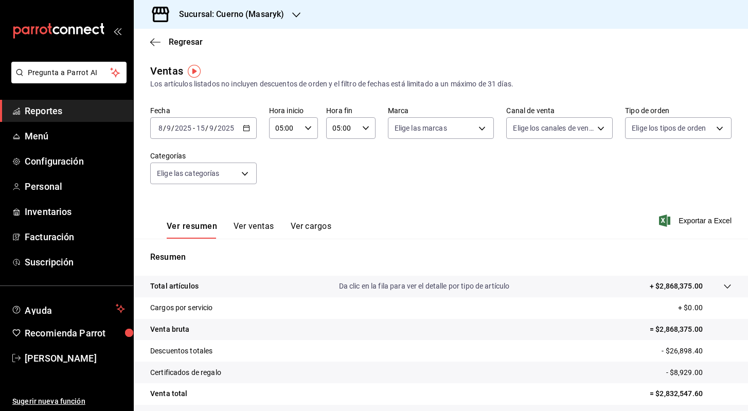
click at [243, 127] on \(Stroke\) "button" at bounding box center [246, 129] width 6 height 6
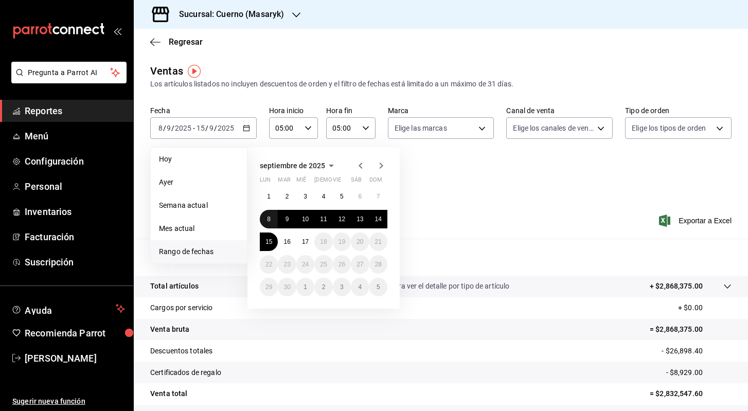
click at [270, 219] on abbr "8" at bounding box center [269, 219] width 4 height 7
click at [287, 220] on abbr "9" at bounding box center [288, 219] width 4 height 7
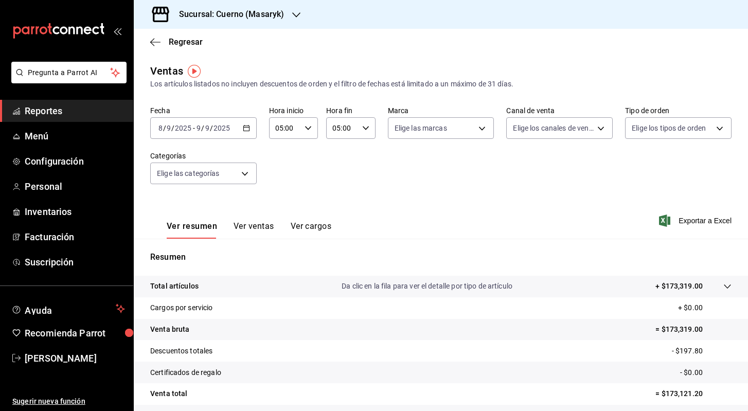
click at [244, 125] on icon "button" at bounding box center [246, 128] width 7 height 7
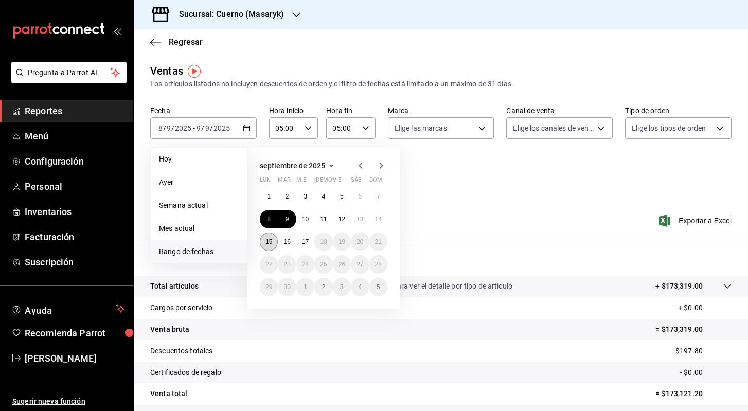
click at [271, 242] on abbr "15" at bounding box center [268, 241] width 7 height 7
click at [290, 244] on abbr "16" at bounding box center [287, 241] width 7 height 7
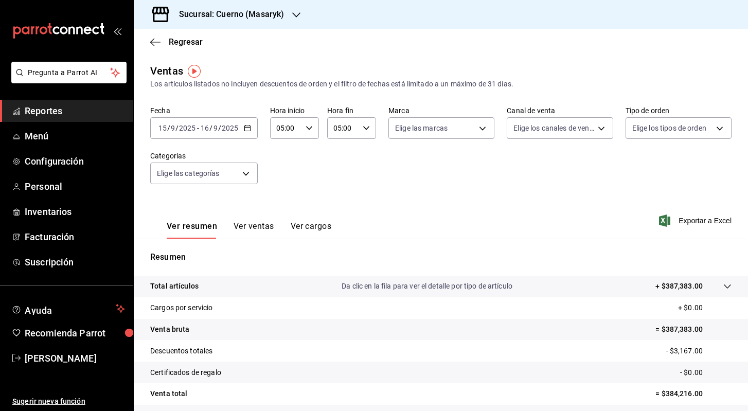
click at [244, 127] on \(Stroke\) "button" at bounding box center [247, 129] width 6 height 6
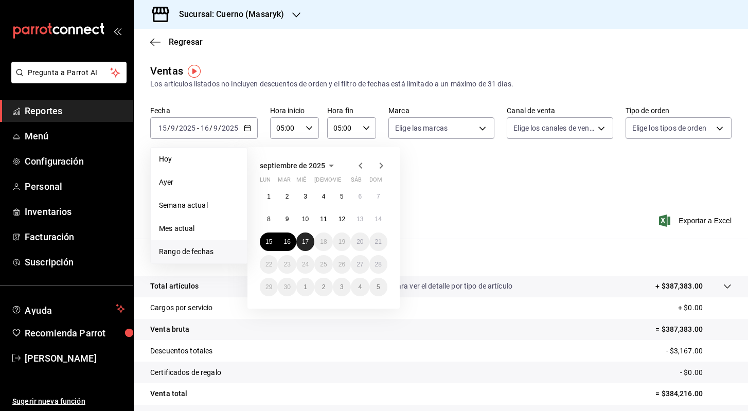
click at [304, 239] on abbr "17" at bounding box center [305, 241] width 7 height 7
click at [260, 241] on button "15" at bounding box center [269, 242] width 18 height 19
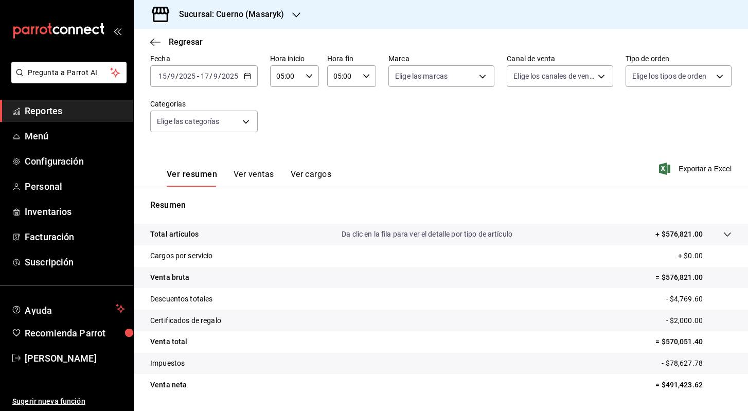
scroll to position [56, 0]
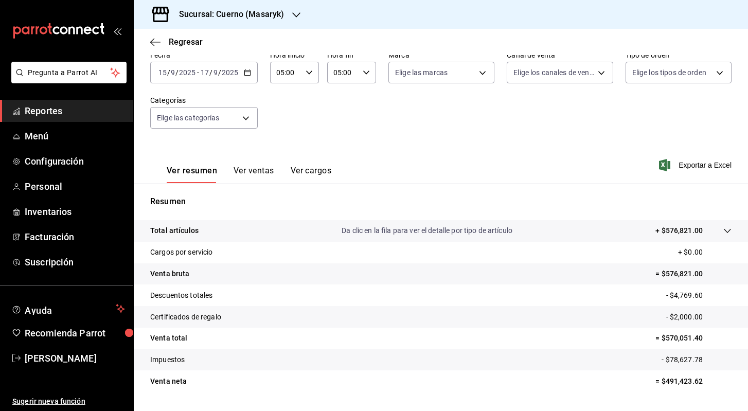
click at [243, 68] on div "[DATE] [DATE] - [DATE] [DATE]" at bounding box center [204, 73] width 108 height 22
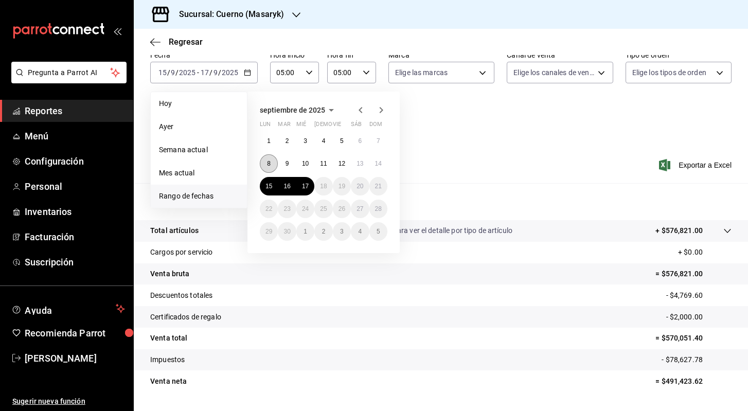
click at [261, 161] on button "8" at bounding box center [269, 163] width 18 height 19
click at [281, 162] on button "9" at bounding box center [287, 163] width 18 height 19
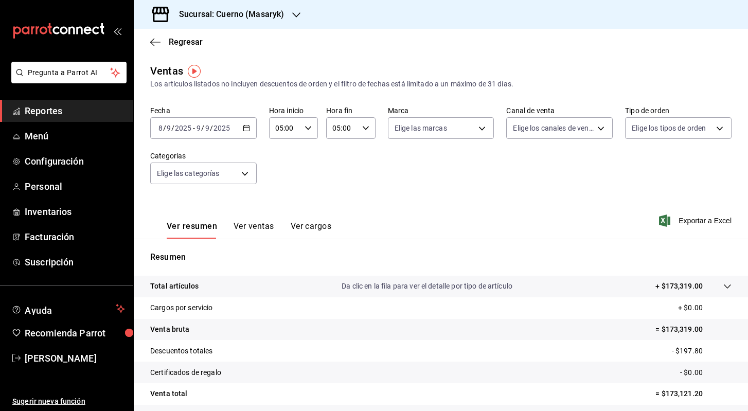
click at [247, 132] on div "[DATE] [DATE] - [DATE] [DATE]" at bounding box center [203, 128] width 107 height 22
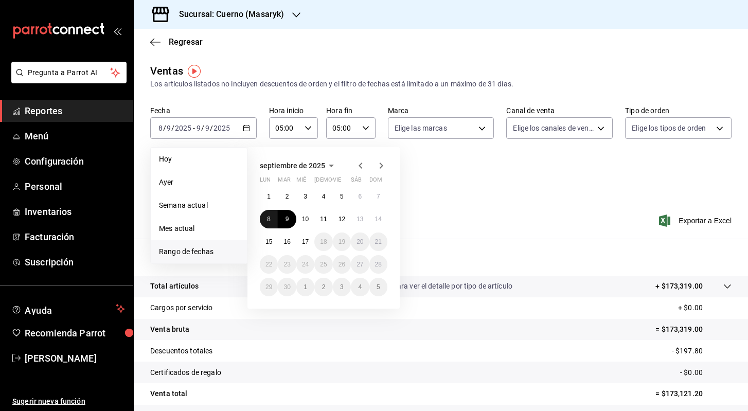
click at [269, 223] on abbr "8" at bounding box center [269, 219] width 4 height 7
click at [346, 223] on button "12" at bounding box center [342, 219] width 18 height 19
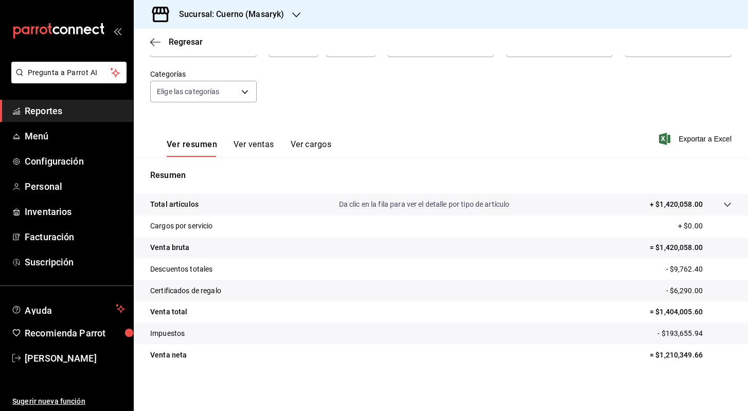
scroll to position [82, 0]
drag, startPoint x: 707, startPoint y: 314, endPoint x: 638, endPoint y: 311, distance: 69.0
click at [638, 311] on tr "Venta total = $1,404,005.60" at bounding box center [441, 313] width 614 height 22
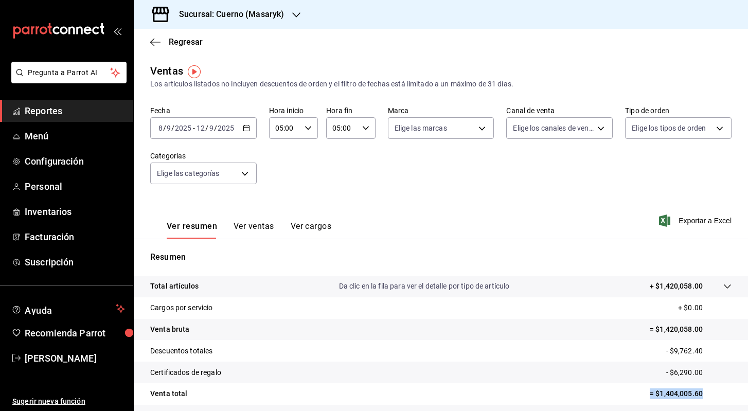
scroll to position [0, 0]
click at [244, 130] on icon "button" at bounding box center [246, 128] width 7 height 7
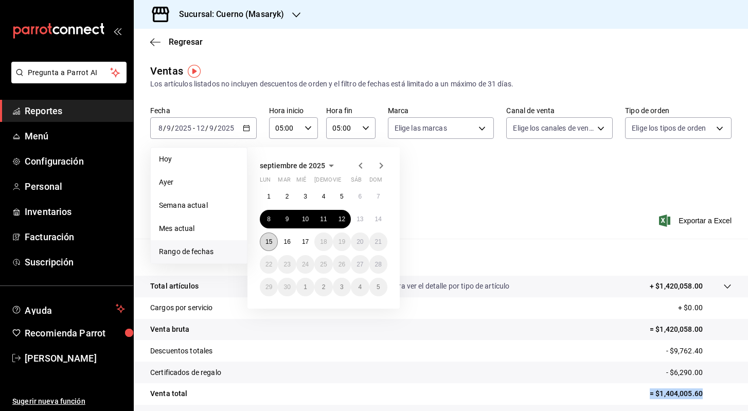
click at [266, 243] on abbr "15" at bounding box center [268, 241] width 7 height 7
click at [286, 244] on abbr "16" at bounding box center [287, 241] width 7 height 7
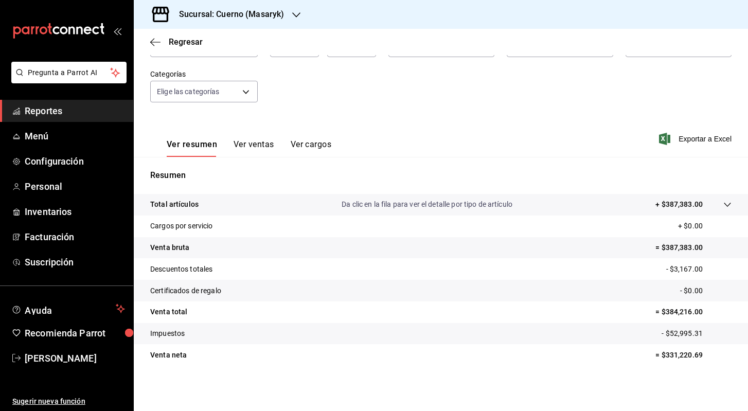
scroll to position [82, 0]
click at [728, 204] on icon at bounding box center [727, 205] width 8 height 8
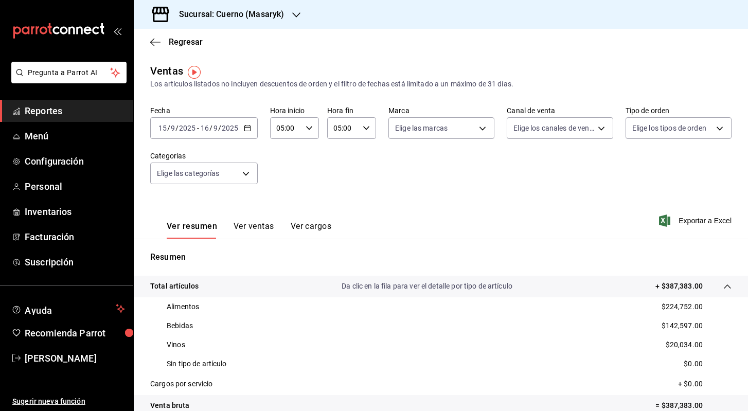
scroll to position [0, 0]
